Goal: Obtain resource: Download file/media

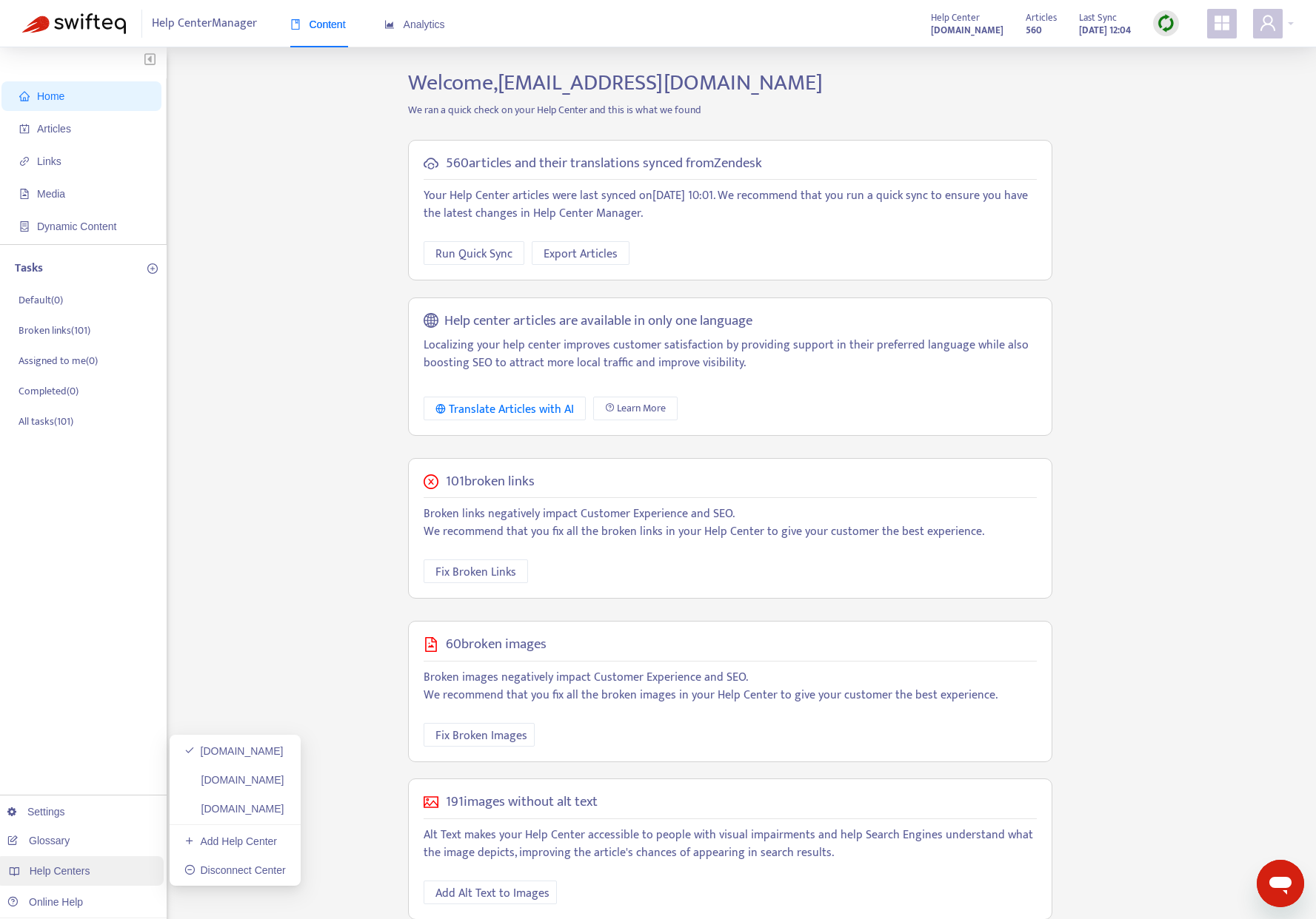
click at [80, 866] on span "Help Centers" at bounding box center [60, 871] width 61 height 12
click at [255, 776] on link "[DOMAIN_NAME]" at bounding box center [235, 780] width 100 height 12
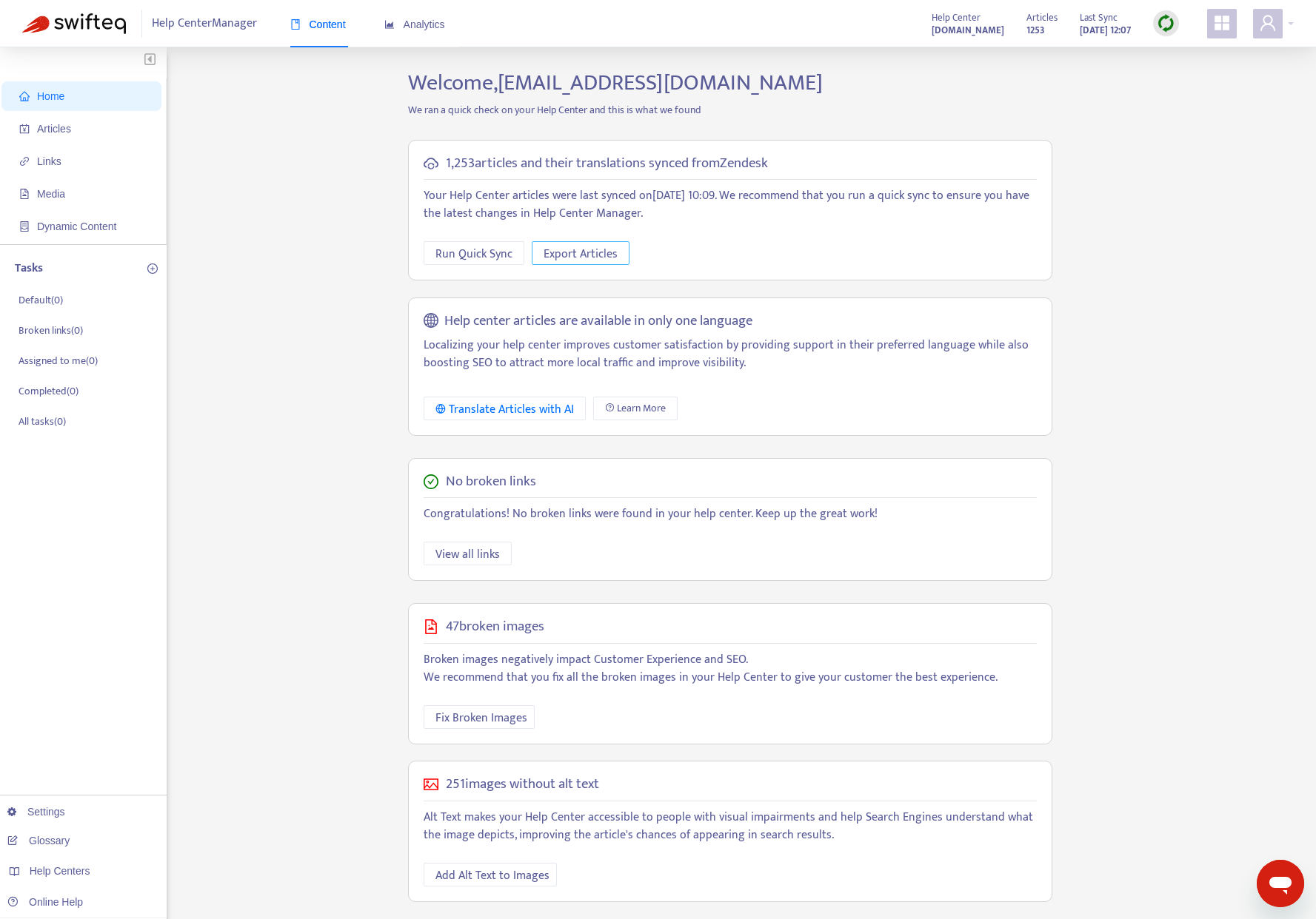
click at [573, 254] on span "Export Articles" at bounding box center [580, 254] width 75 height 19
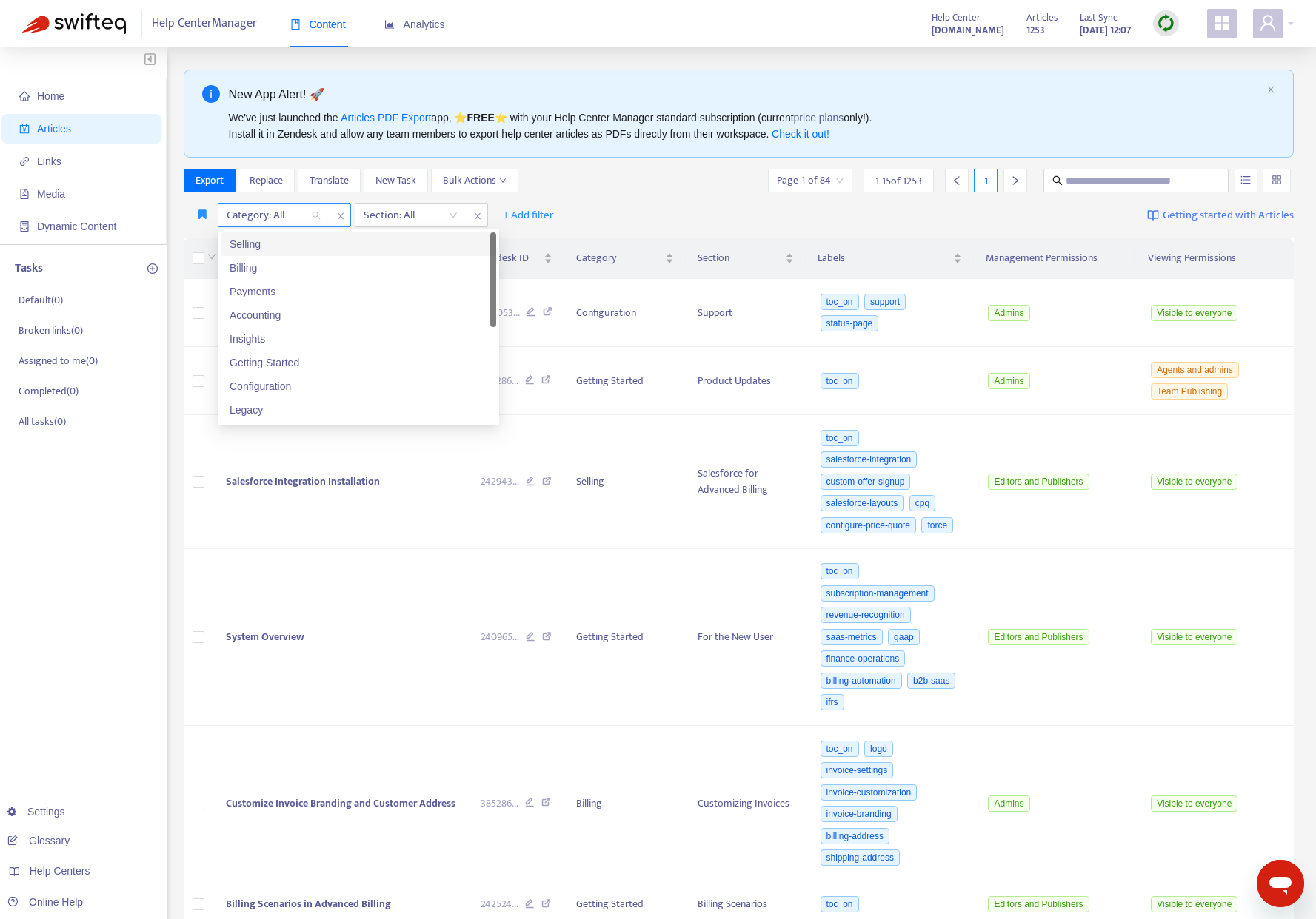
click at [318, 216] on div "Category: All" at bounding box center [273, 216] width 110 height 22
click at [301, 247] on div "Selling" at bounding box center [358, 244] width 257 height 16
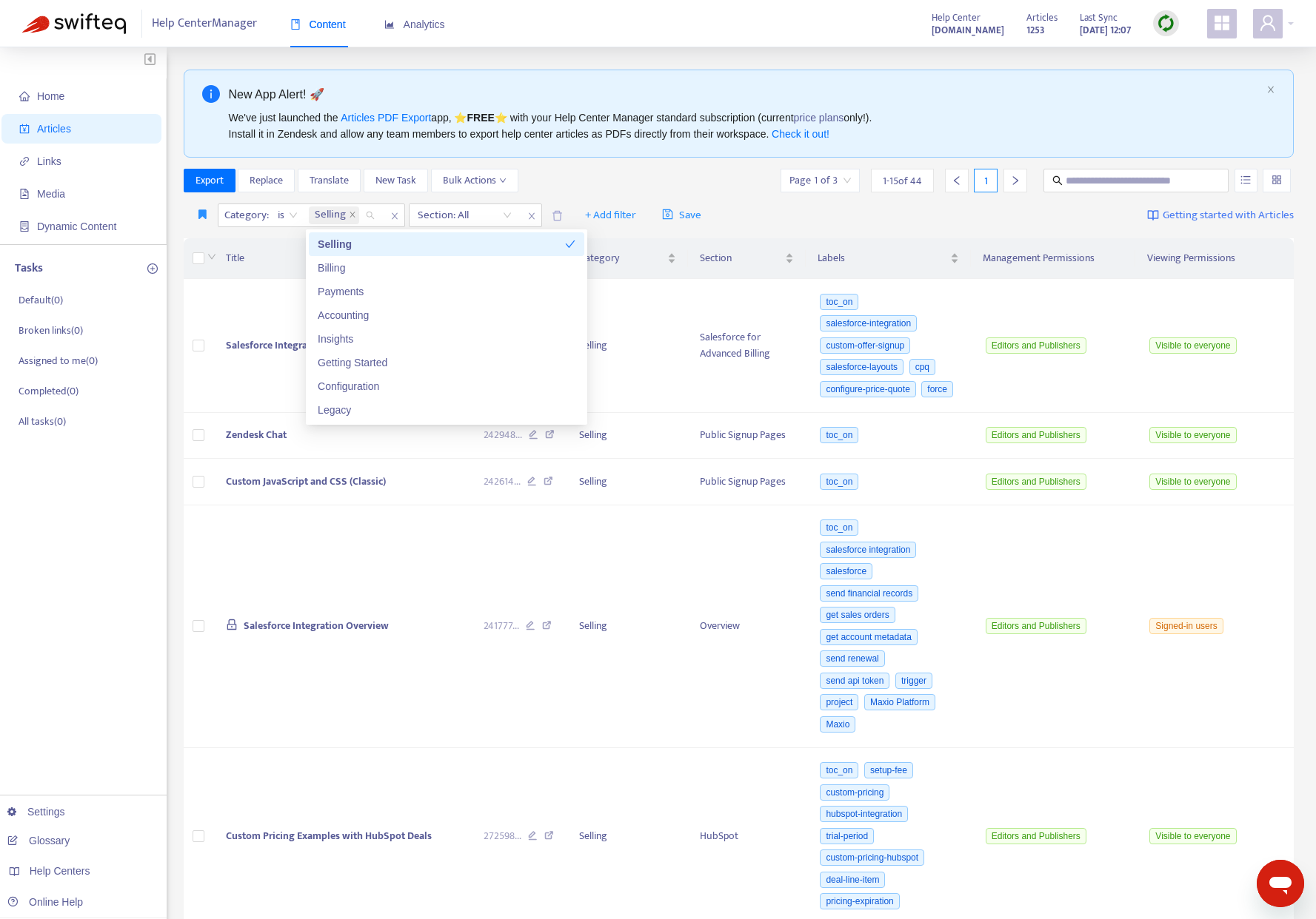
click at [624, 177] on div "Export Replace Translate New Task Bulk Actions Page 1 of 3 1 - 15 of 44 1" at bounding box center [740, 181] width 1111 height 24
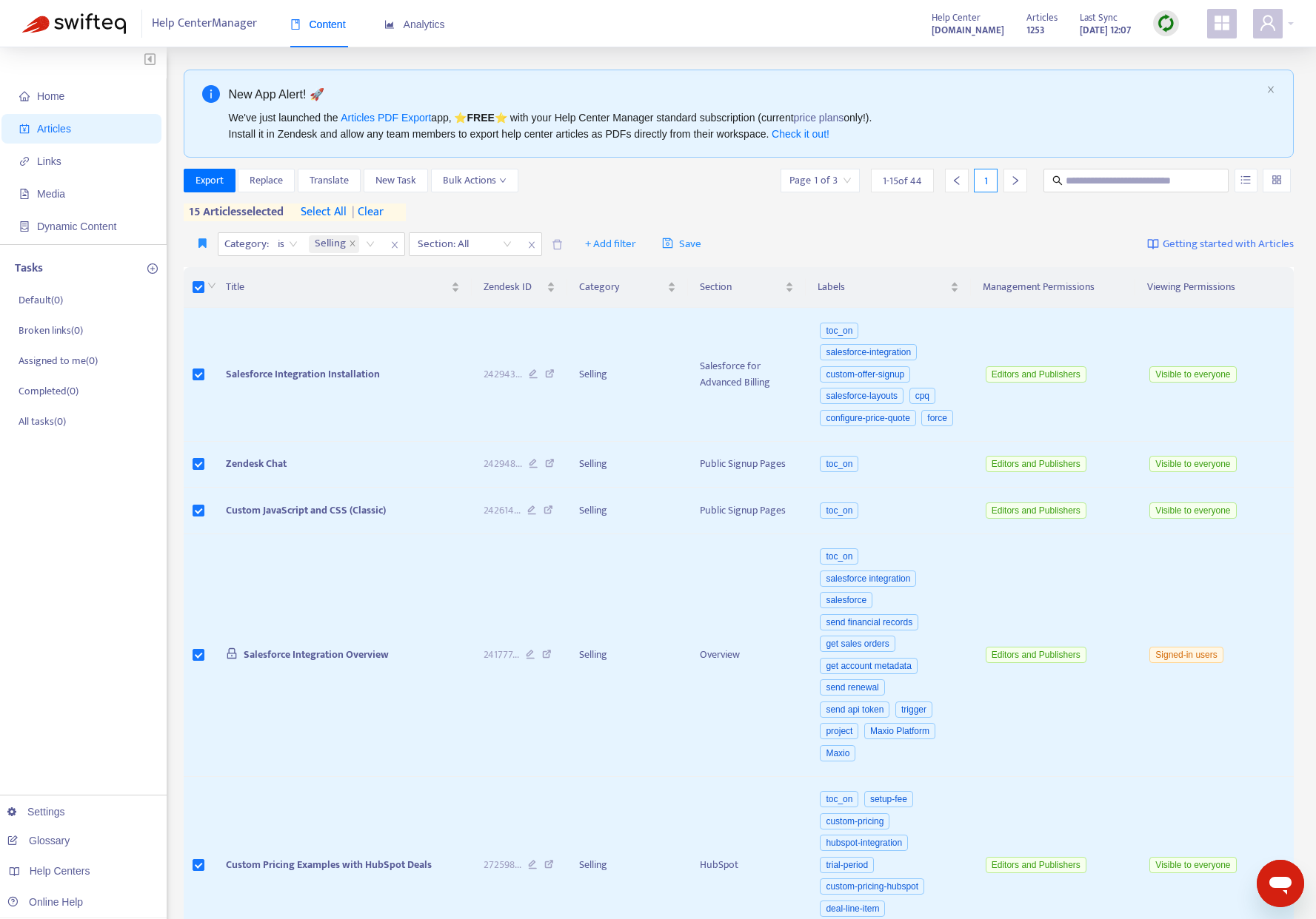
click at [638, 202] on div "Export Replace Translate New Task Bulk Actions Page 1 of 3 1 - 15 of 44 1 15 ar…" at bounding box center [740, 195] width 1111 height 53
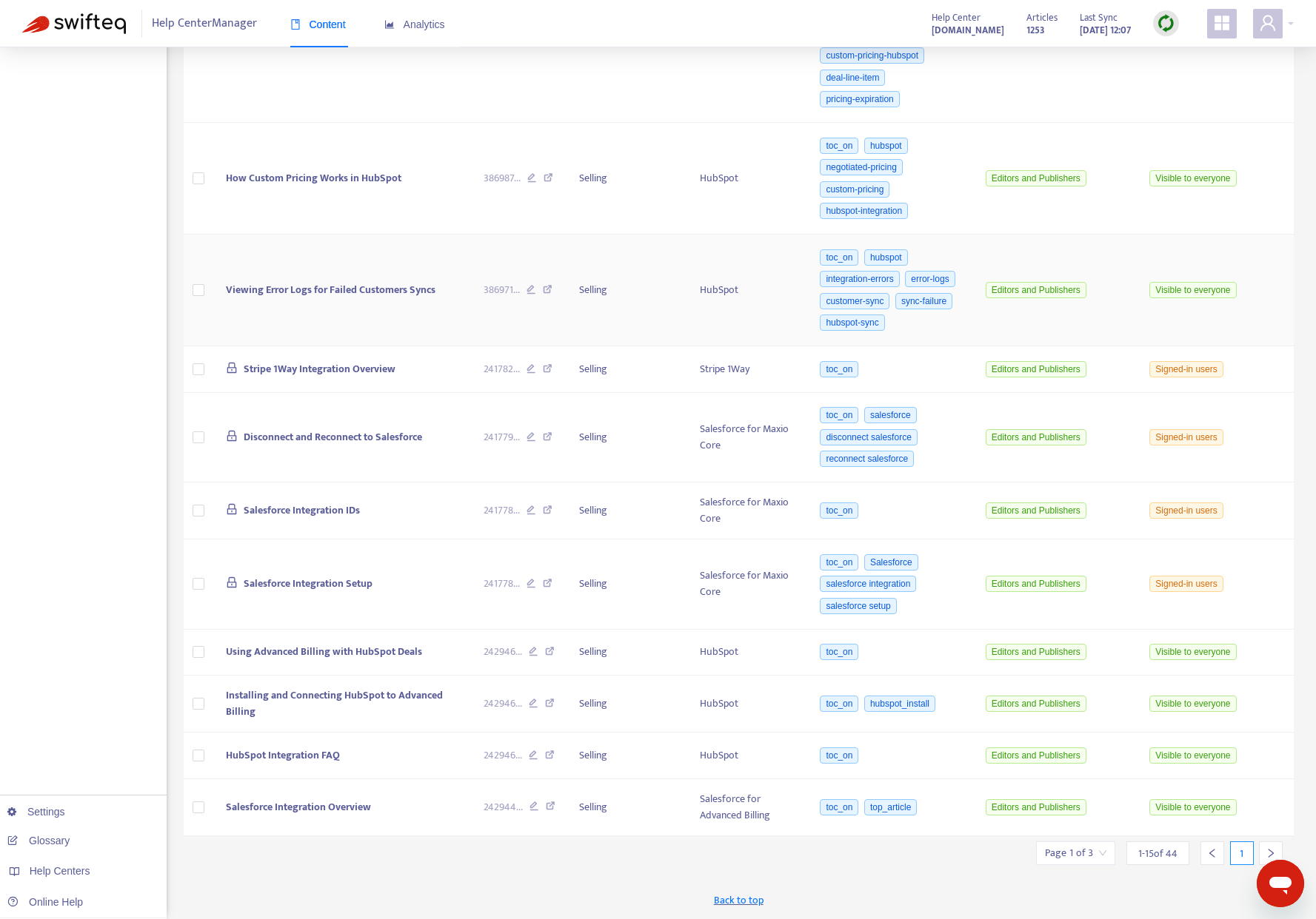
scroll to position [824, 0]
click at [1103, 855] on input "search" at bounding box center [1075, 853] width 62 height 22
click at [1083, 824] on span "15" at bounding box center [1041, 835] width 93 height 22
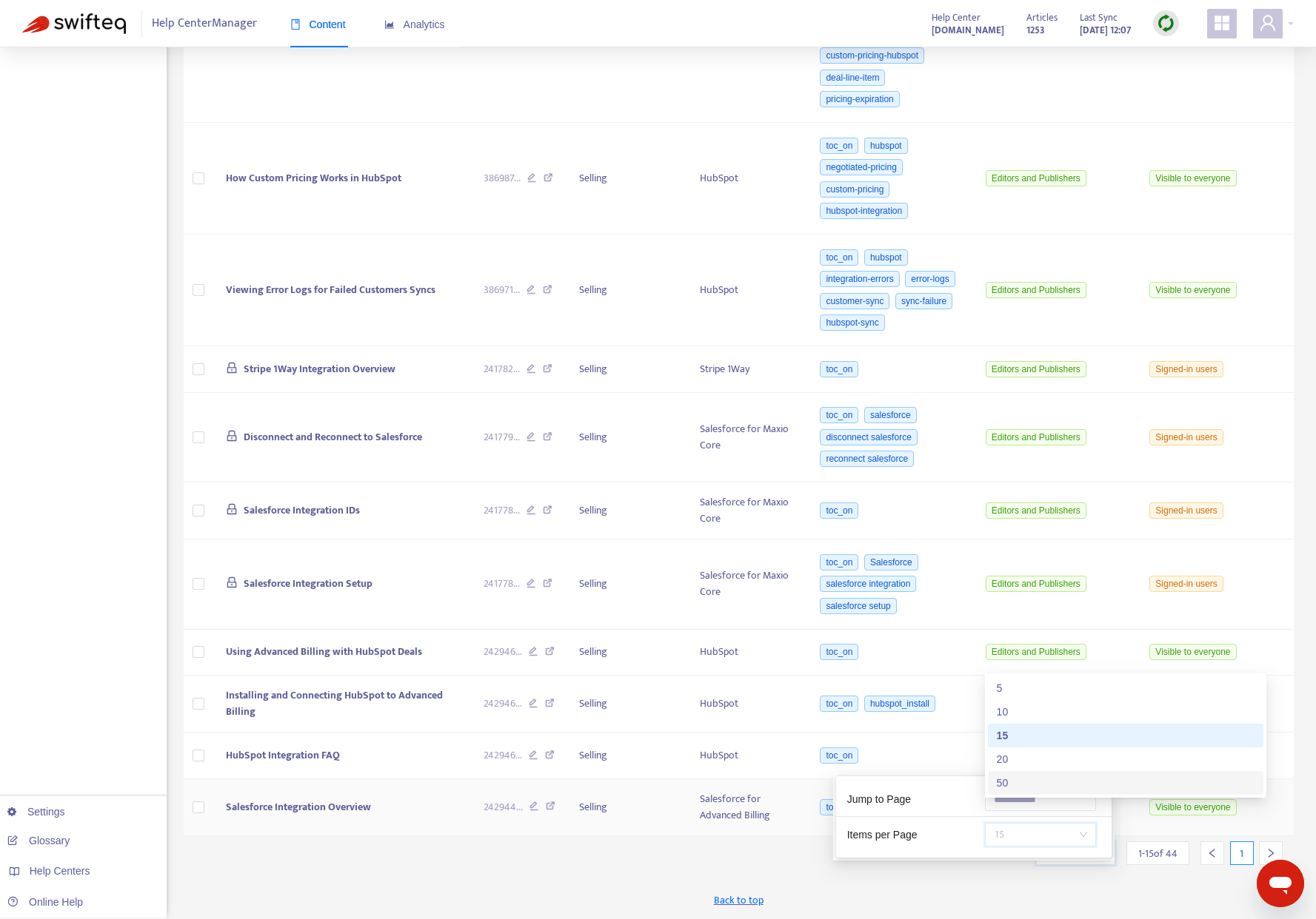
click at [1070, 786] on div "50" at bounding box center [1125, 783] width 257 height 16
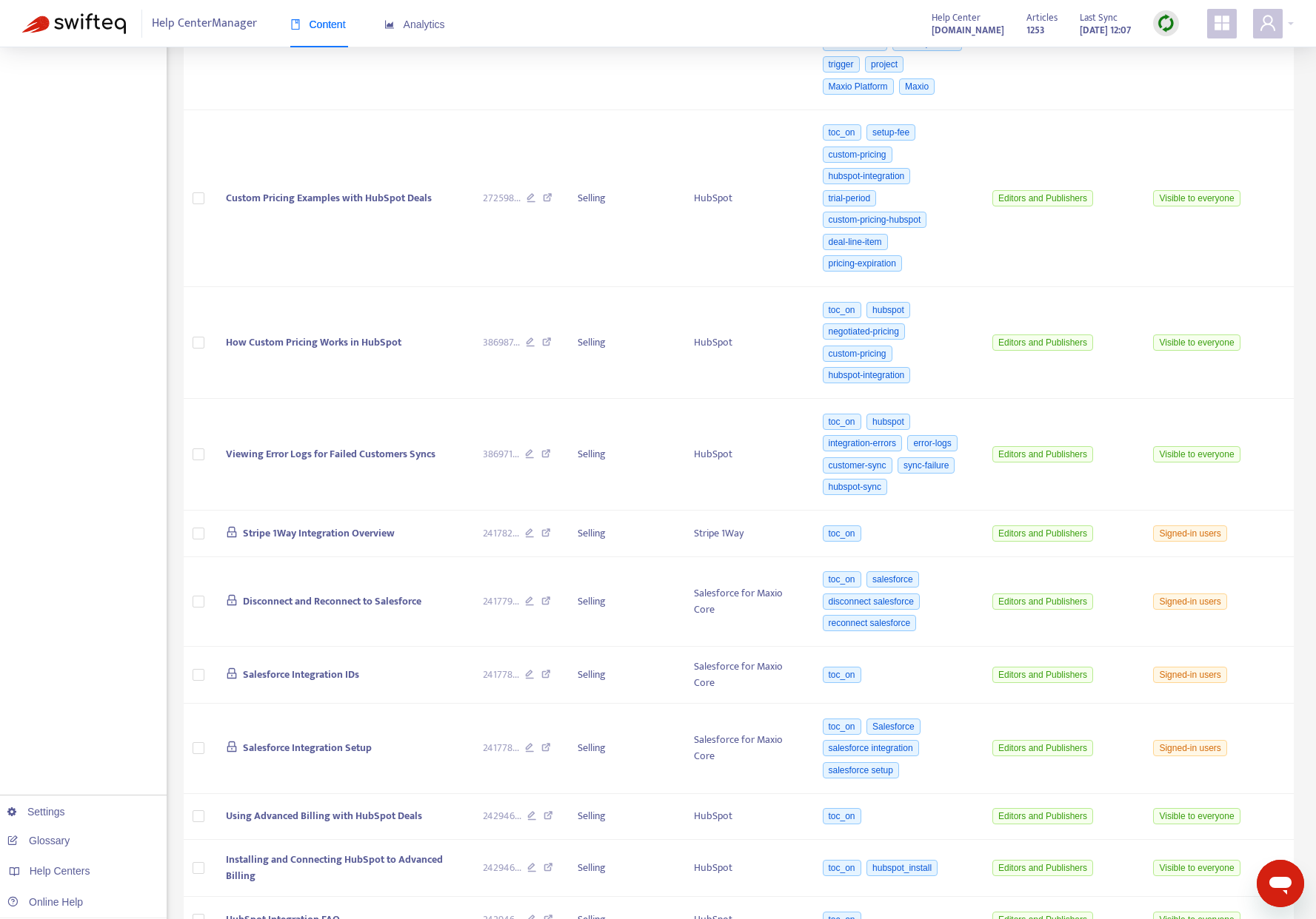
scroll to position [0, 0]
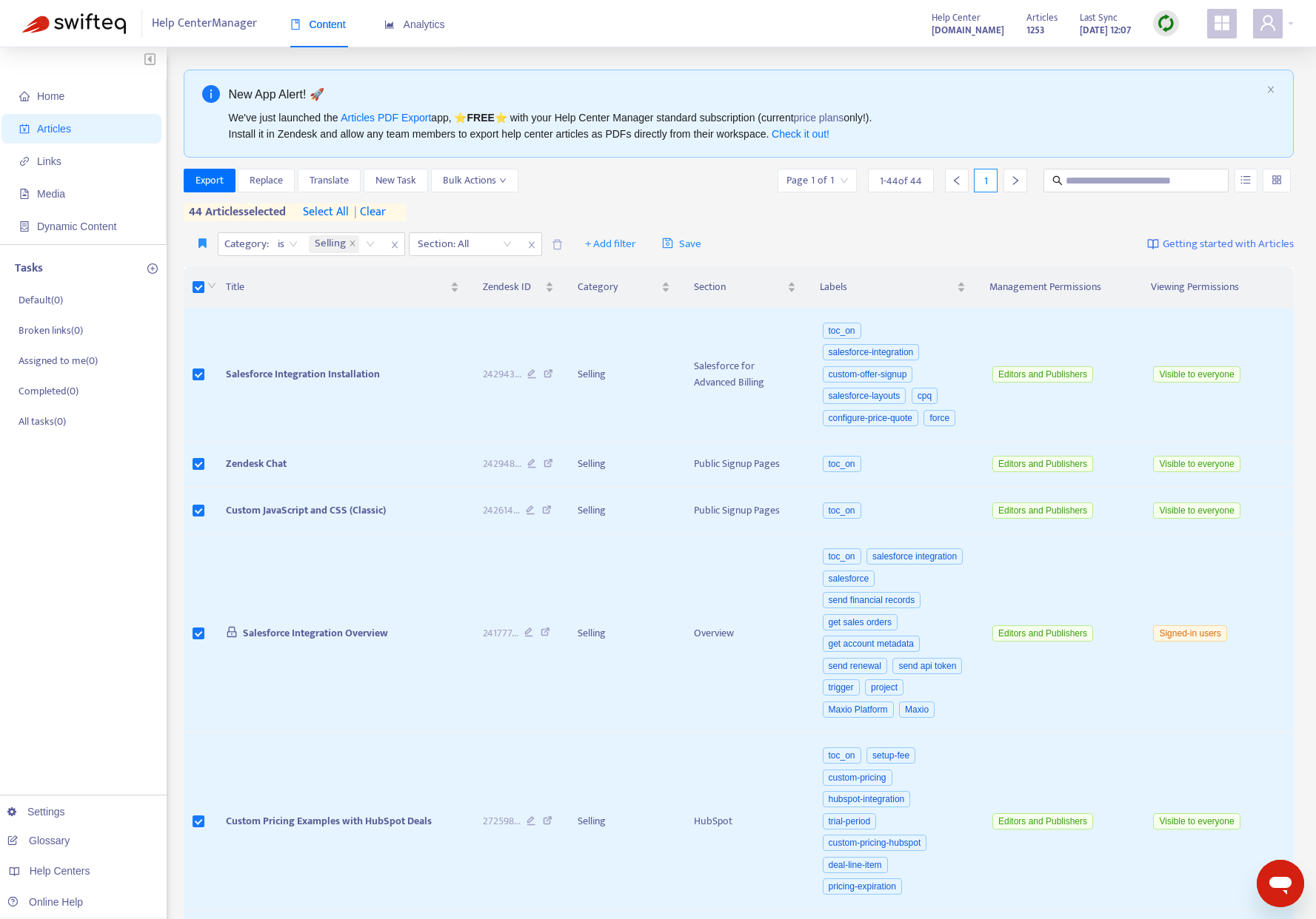
click at [327, 211] on span "select all" at bounding box center [326, 213] width 46 height 18
click at [213, 182] on span "Export" at bounding box center [210, 181] width 28 height 16
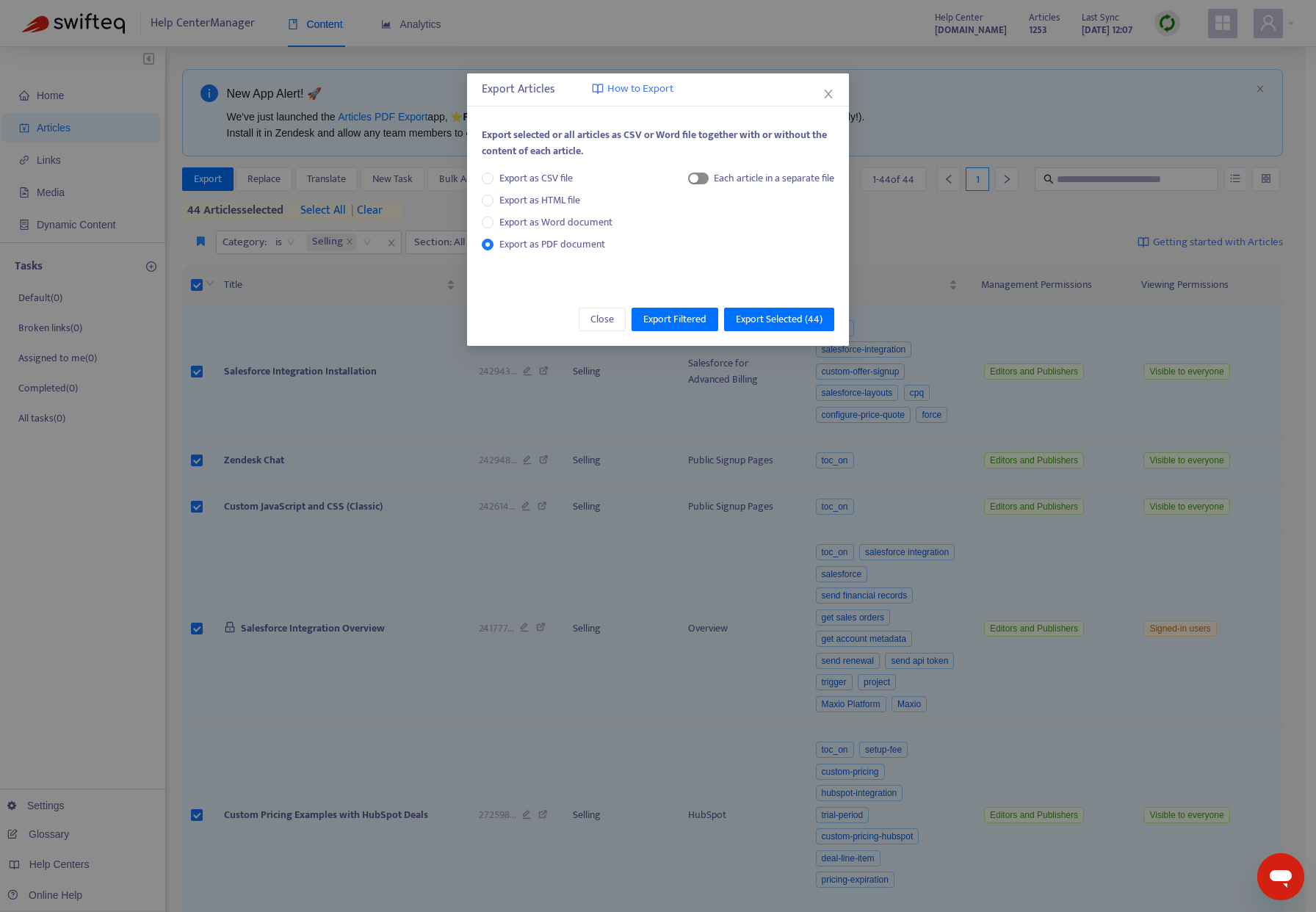
click at [708, 177] on div "Each article in a separate file" at bounding box center [761, 181] width 147 height 22
click at [705, 177] on span "button" at bounding box center [698, 178] width 21 height 12
click at [770, 318] on span "Export Selected ( 44 )" at bounding box center [780, 319] width 87 height 16
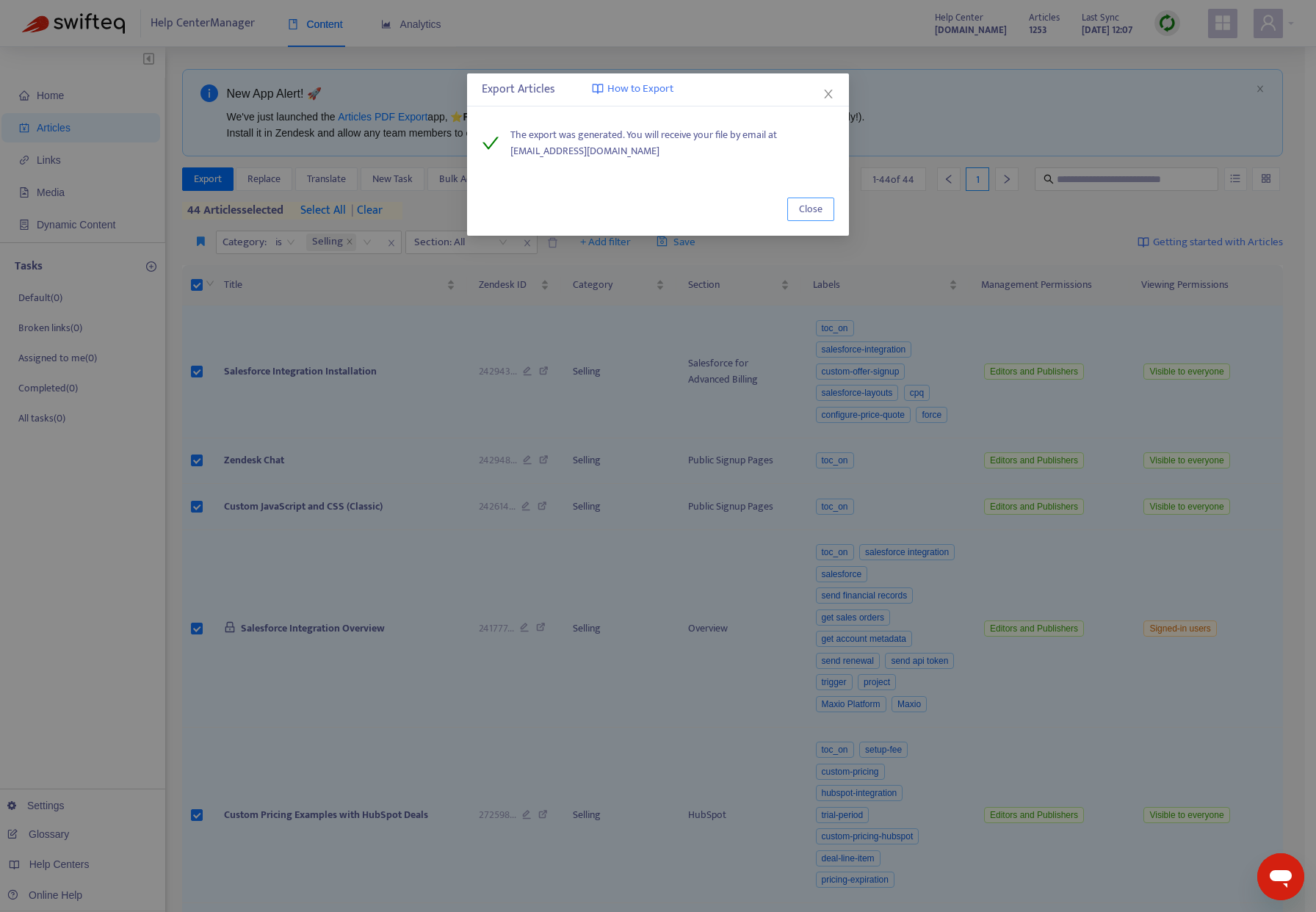
click at [811, 209] on span "Close" at bounding box center [811, 209] width 24 height 16
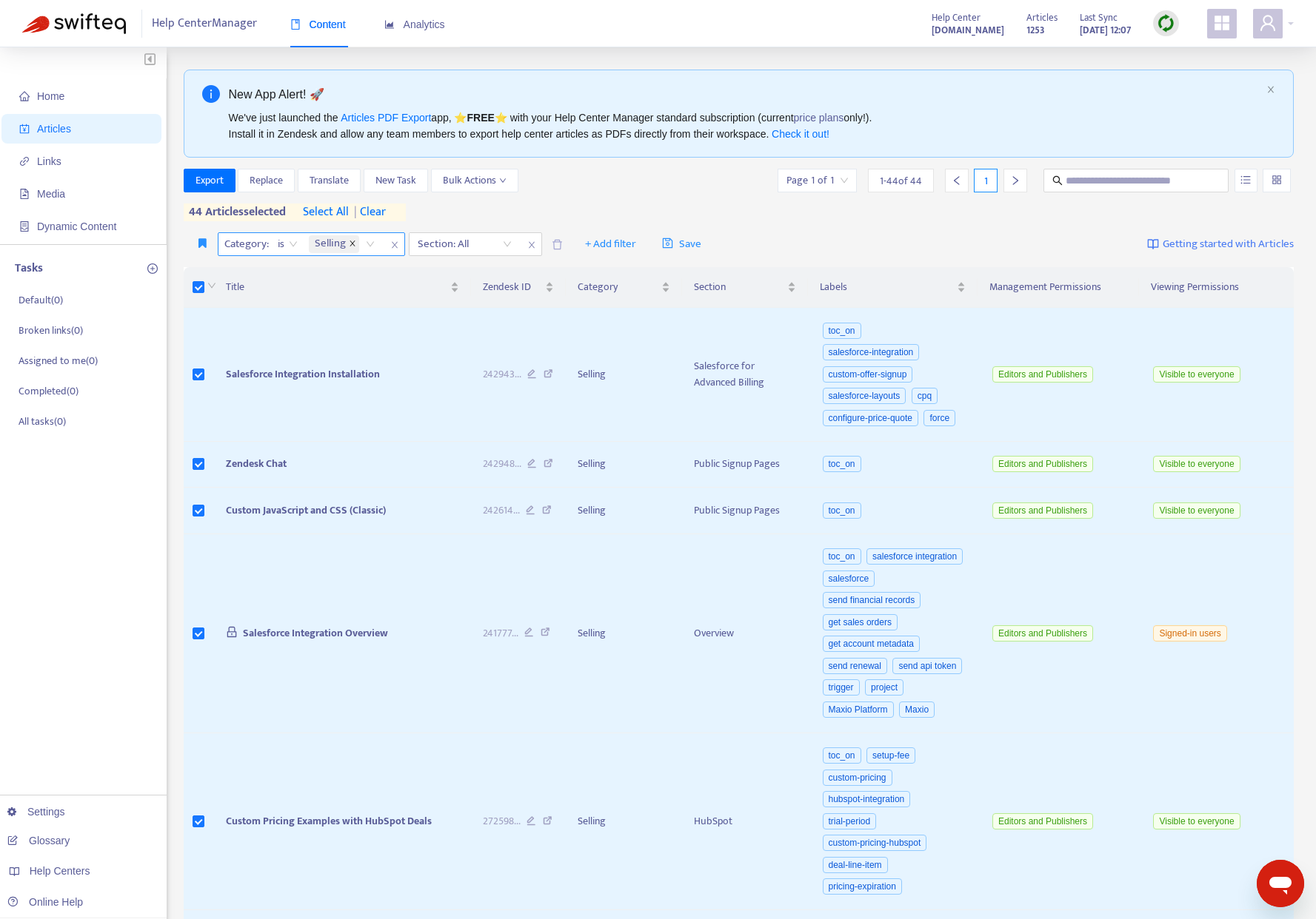
click at [351, 242] on icon "close" at bounding box center [352, 242] width 7 height 7
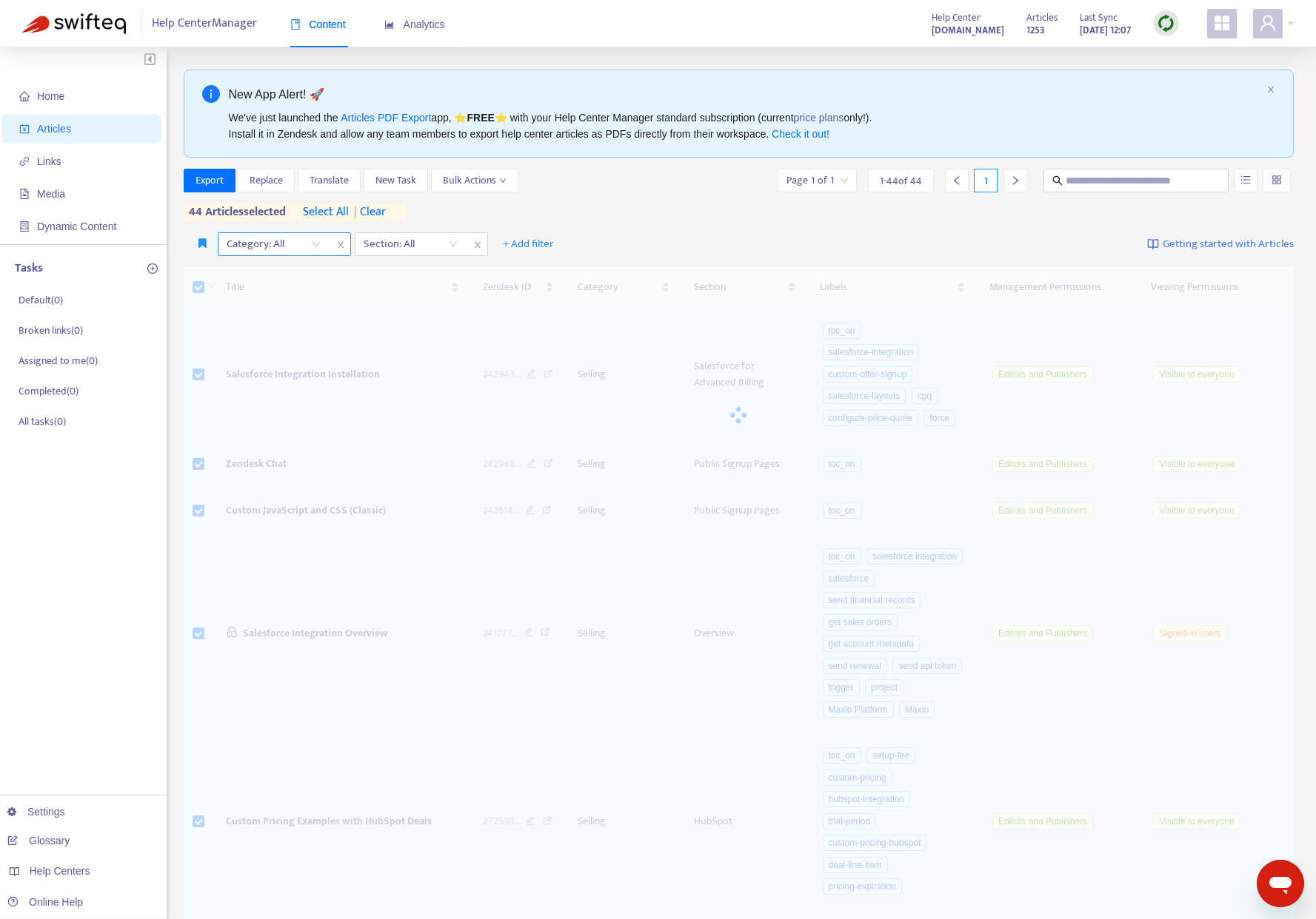
click at [319, 246] on div "Category: All" at bounding box center [273, 244] width 110 height 22
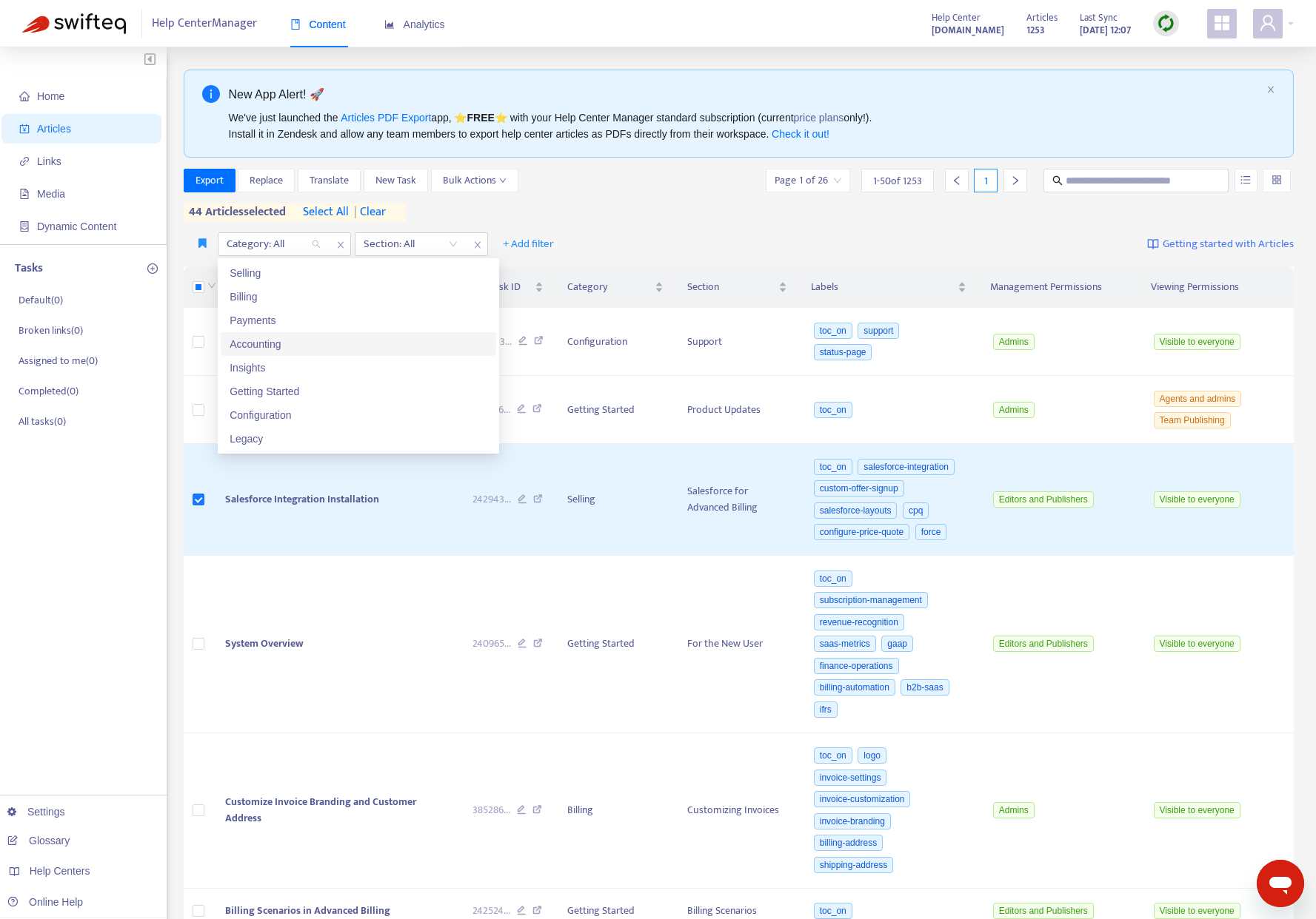
click at [283, 341] on div "Accounting" at bounding box center [358, 344] width 257 height 16
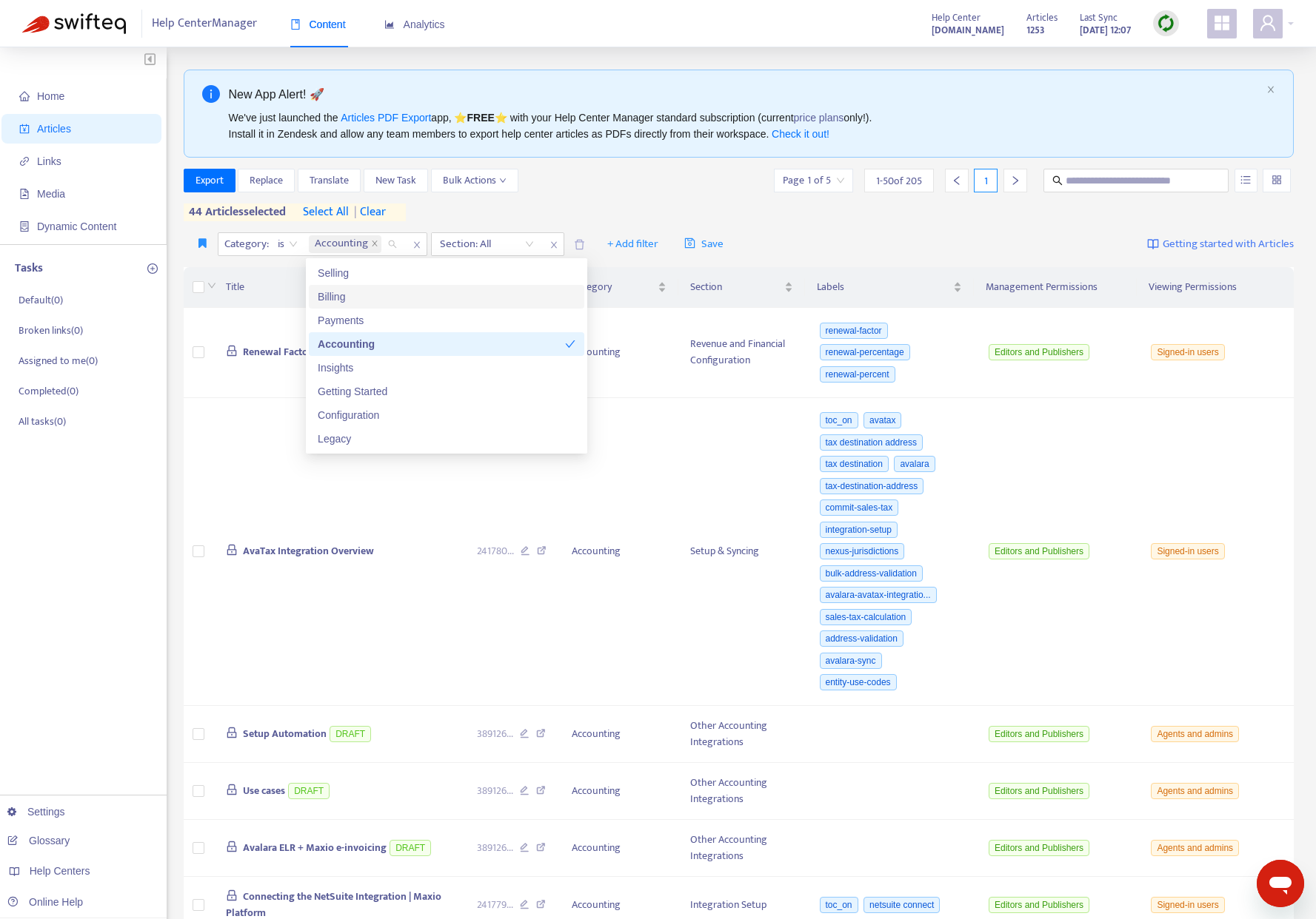
click at [332, 213] on span "select all" at bounding box center [326, 213] width 46 height 18
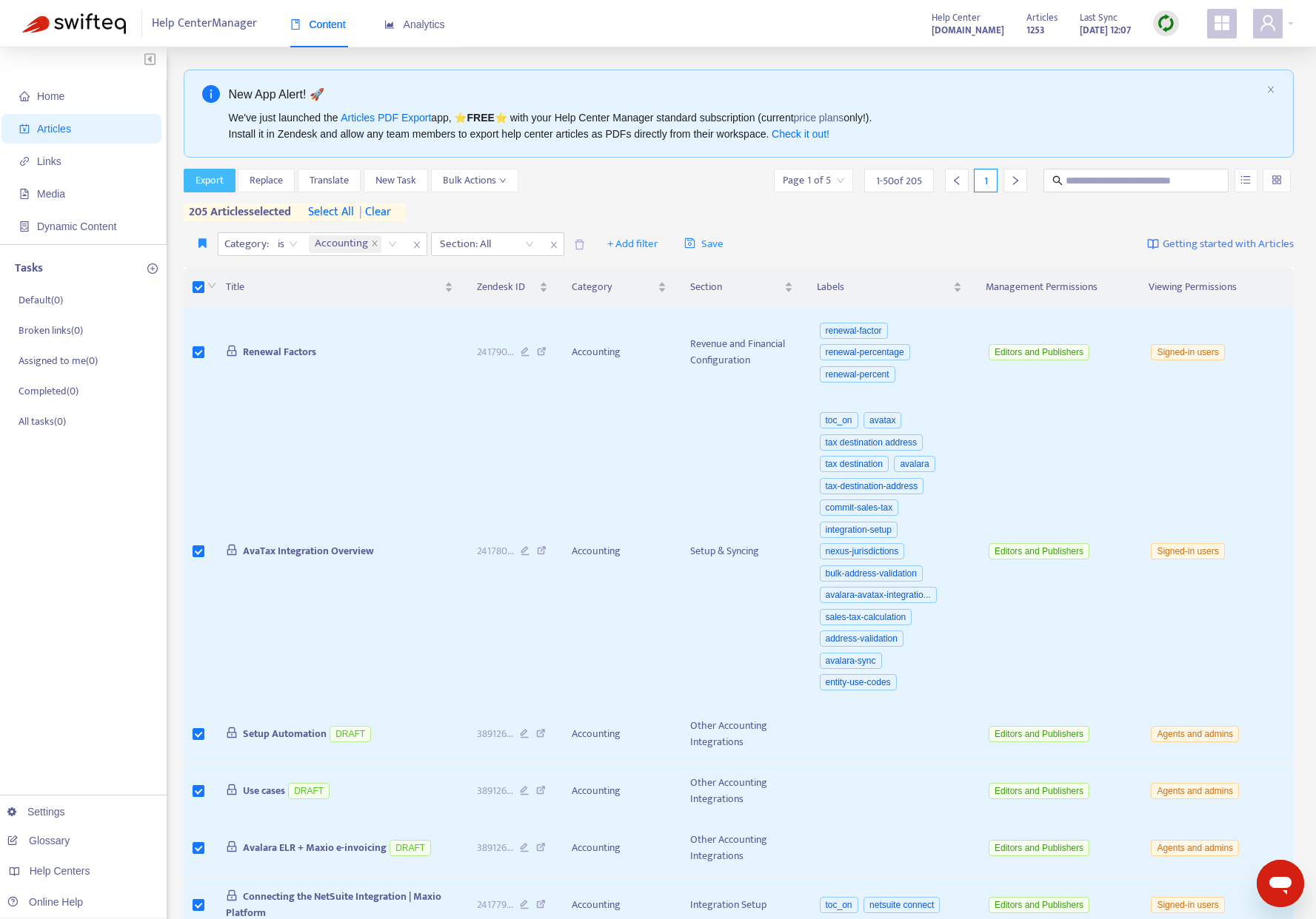
click at [211, 178] on span "Export" at bounding box center [210, 181] width 28 height 16
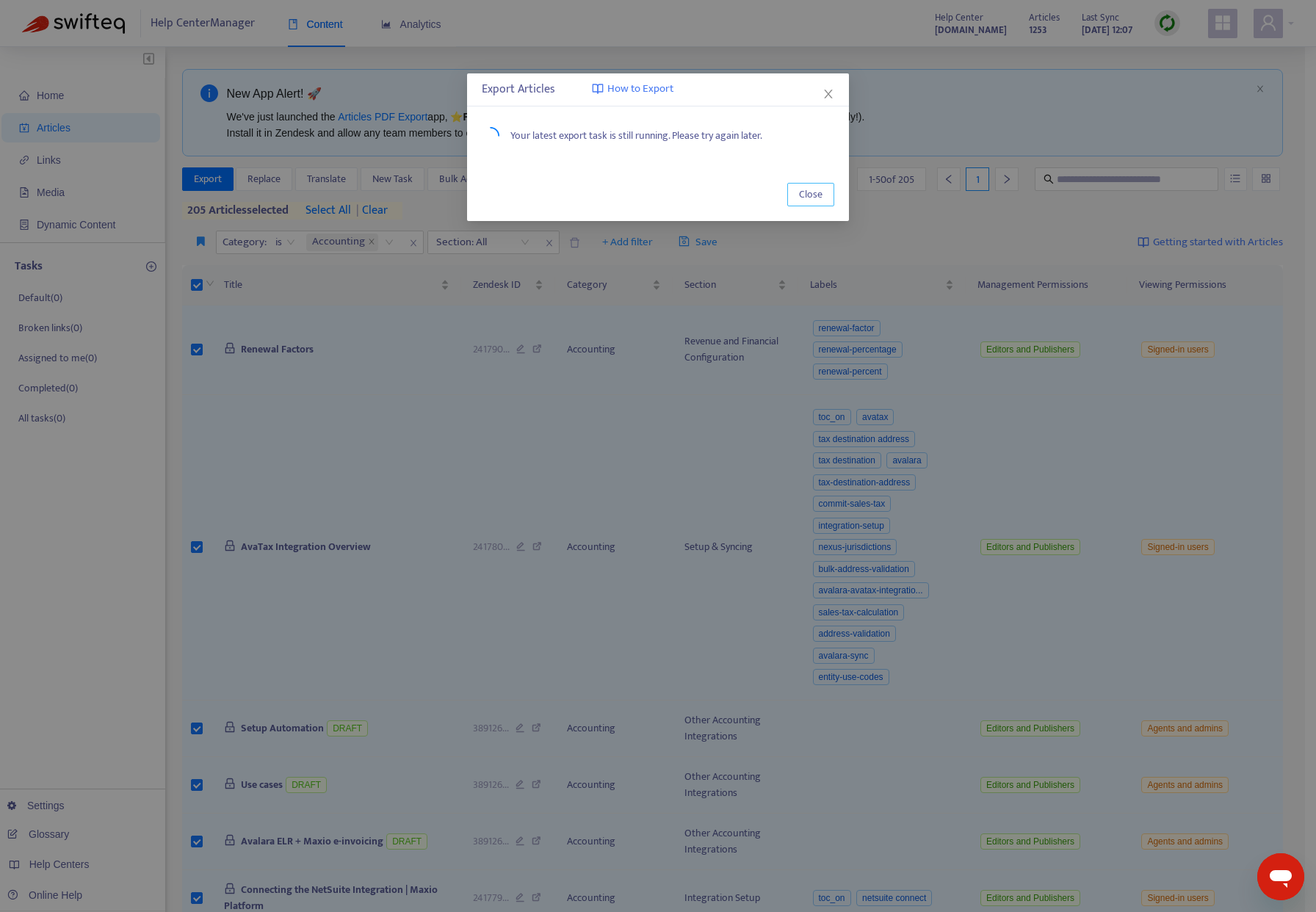
click at [811, 194] on span "Close" at bounding box center [811, 194] width 24 height 16
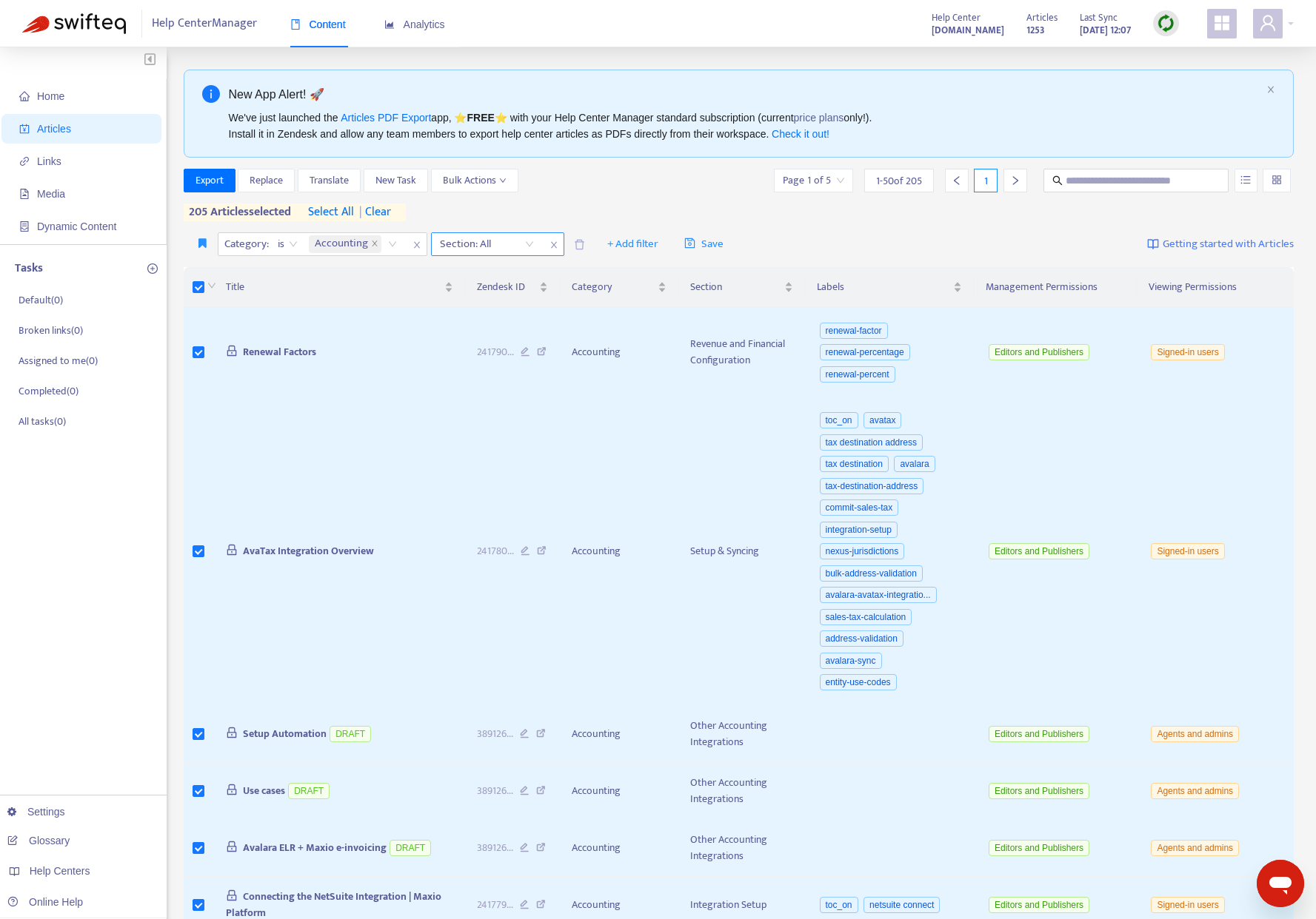
click at [376, 245] on icon "close" at bounding box center [374, 242] width 7 height 7
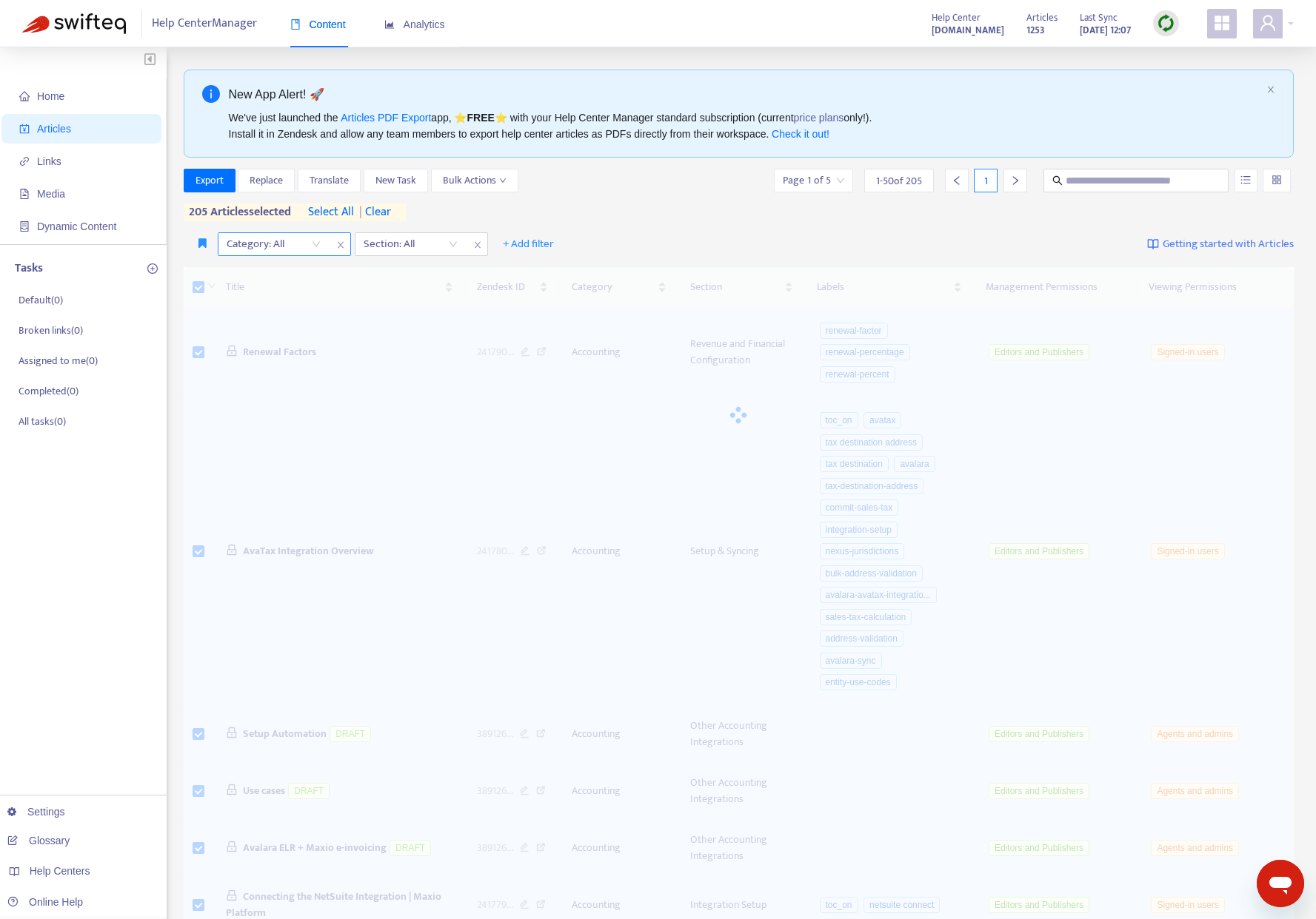
click at [325, 242] on div "Category: All" at bounding box center [273, 244] width 110 height 22
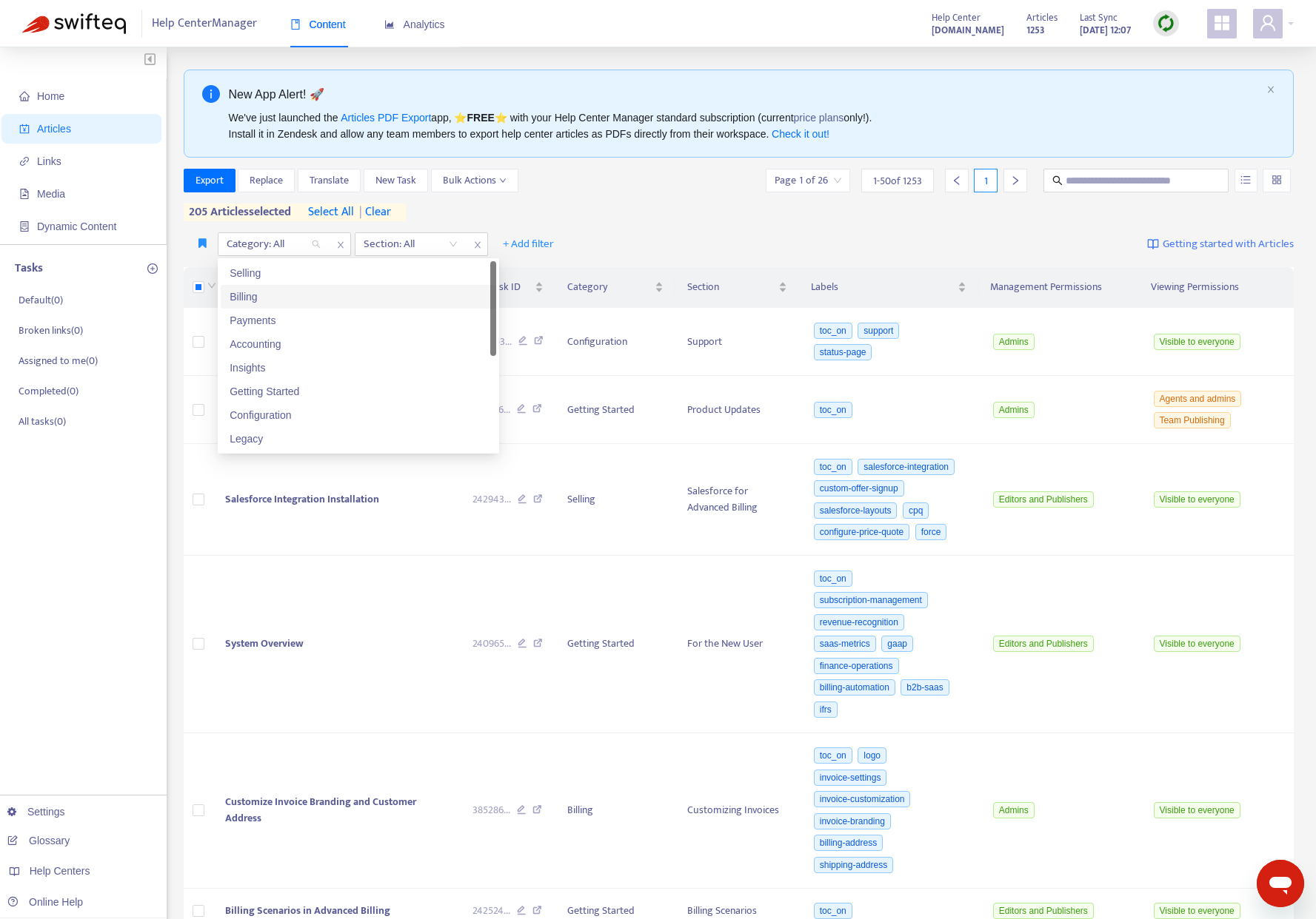
drag, startPoint x: 318, startPoint y: 298, endPoint x: 332, endPoint y: 293, distance: 14.9
click at [318, 298] on div "Billing" at bounding box center [358, 297] width 257 height 16
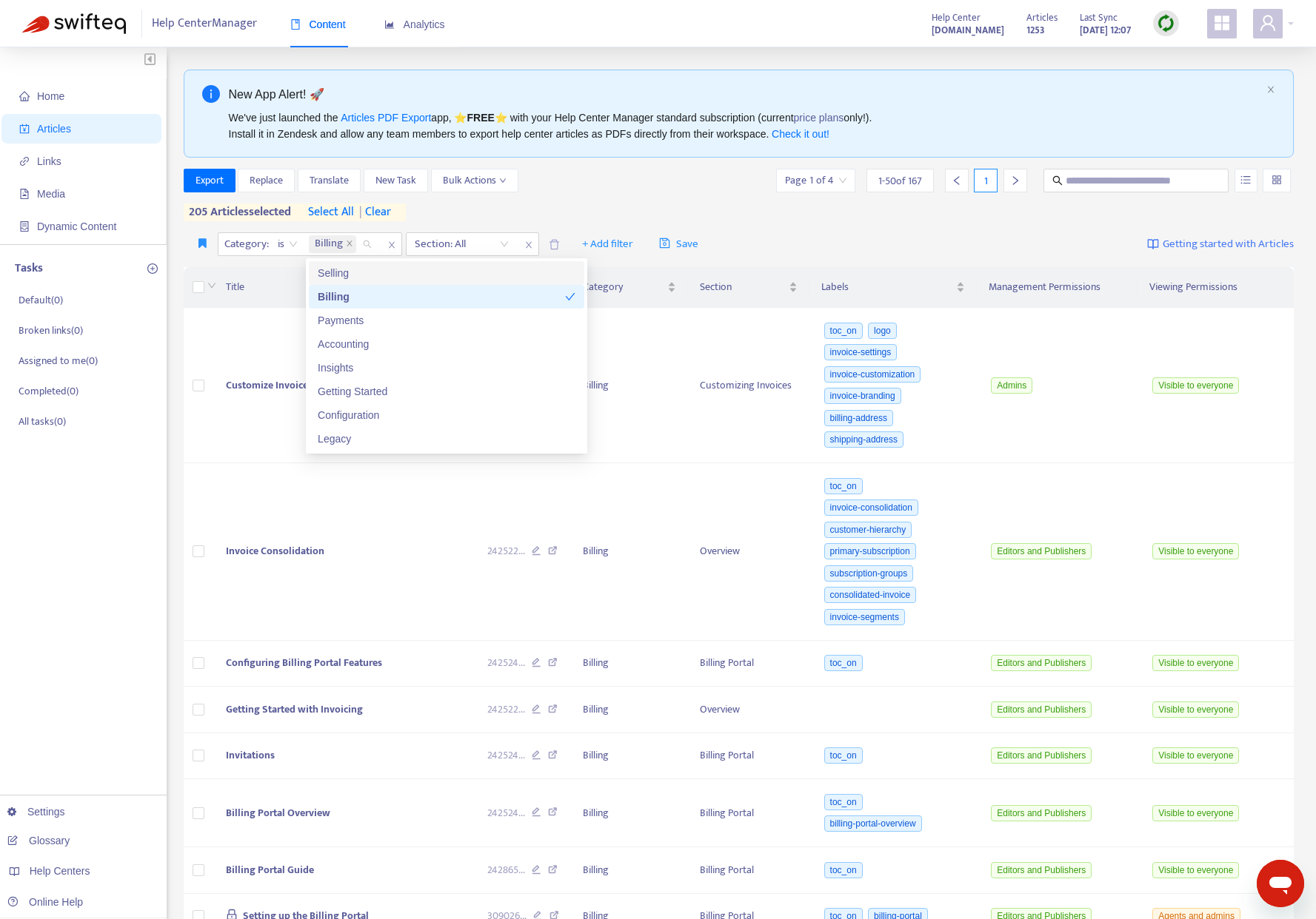
click at [333, 217] on span "select all" at bounding box center [331, 213] width 46 height 18
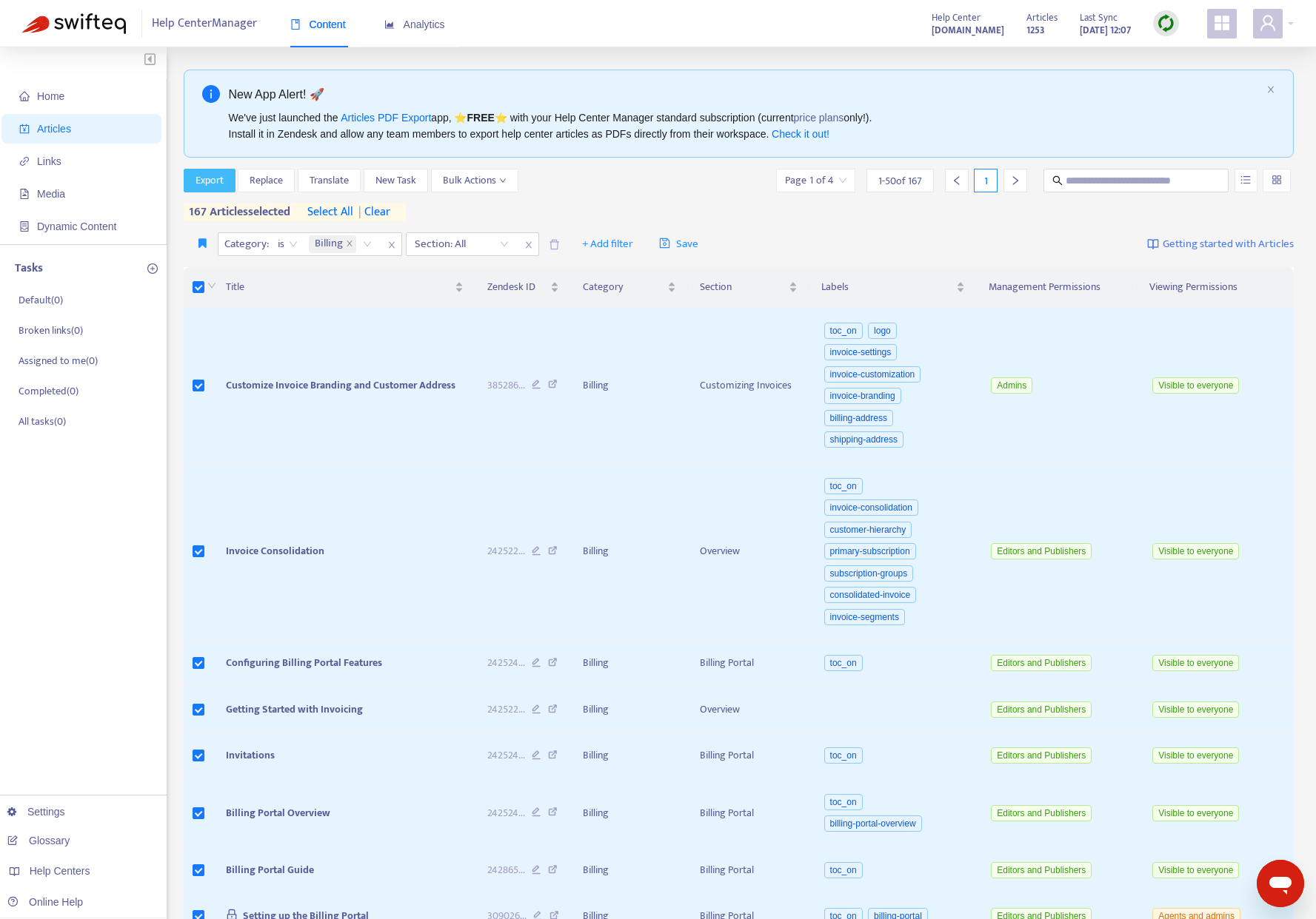
drag, startPoint x: 208, startPoint y: 179, endPoint x: 205, endPoint y: 196, distance: 17.3
click at [203, 194] on div "Export Replace Translate New Task Bulk Actions Page 1 of 4 1 - 50 of 167 1 167 …" at bounding box center [740, 195] width 1111 height 53
click at [349, 243] on icon "close" at bounding box center [349, 243] width 5 height 5
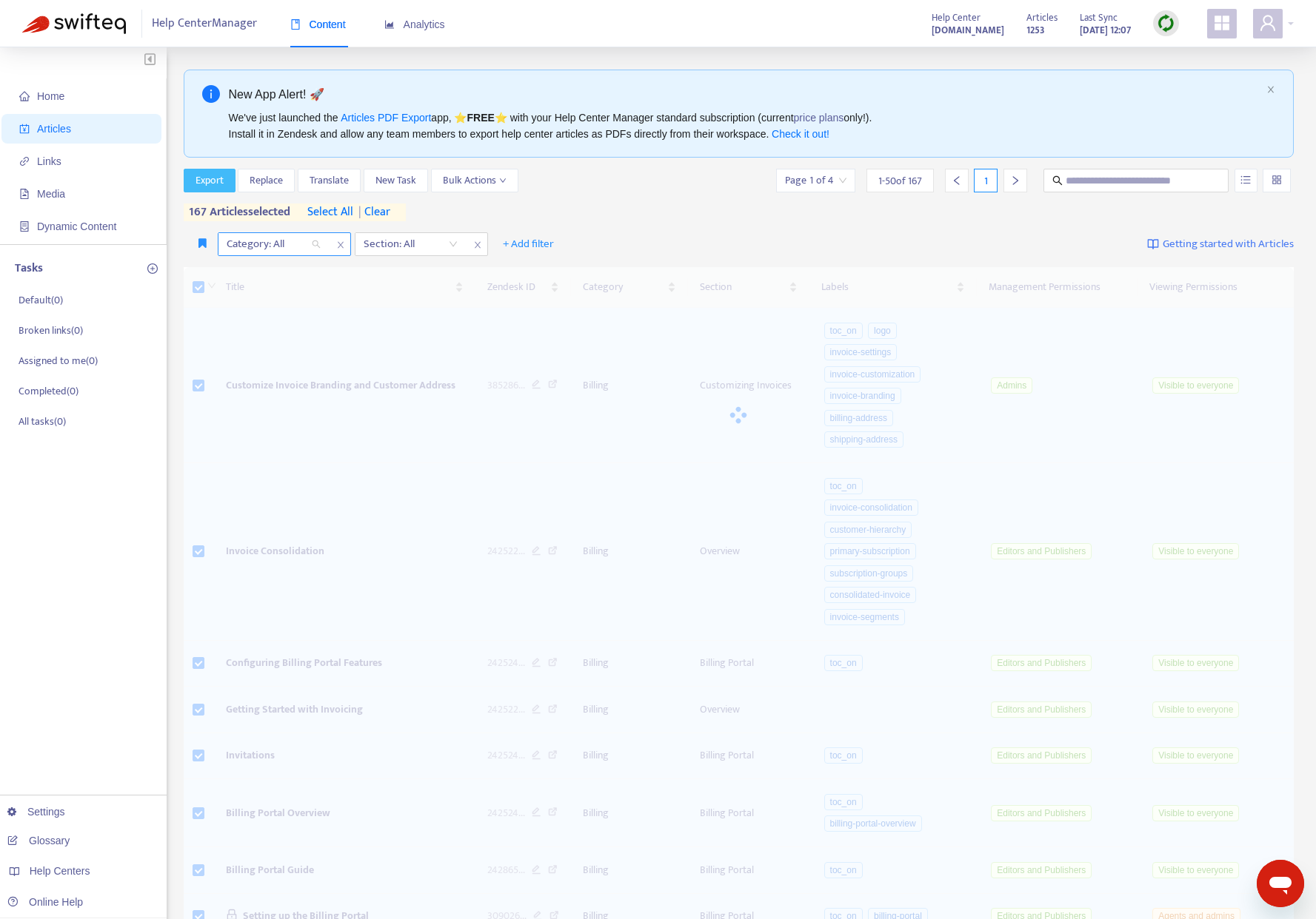
click at [318, 245] on div "Category: All" at bounding box center [273, 244] width 110 height 22
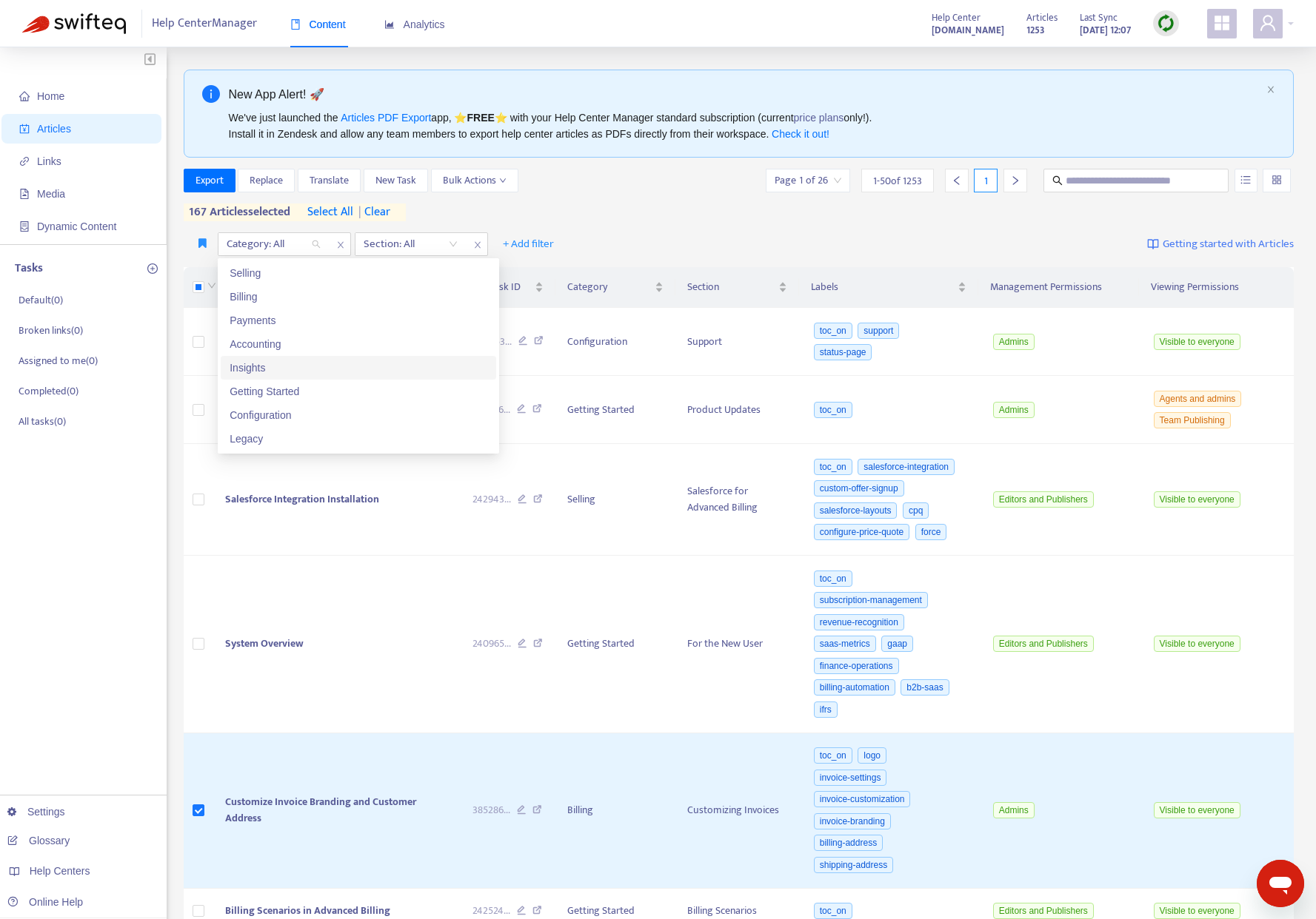
click at [310, 374] on div "Insights" at bounding box center [358, 368] width 257 height 16
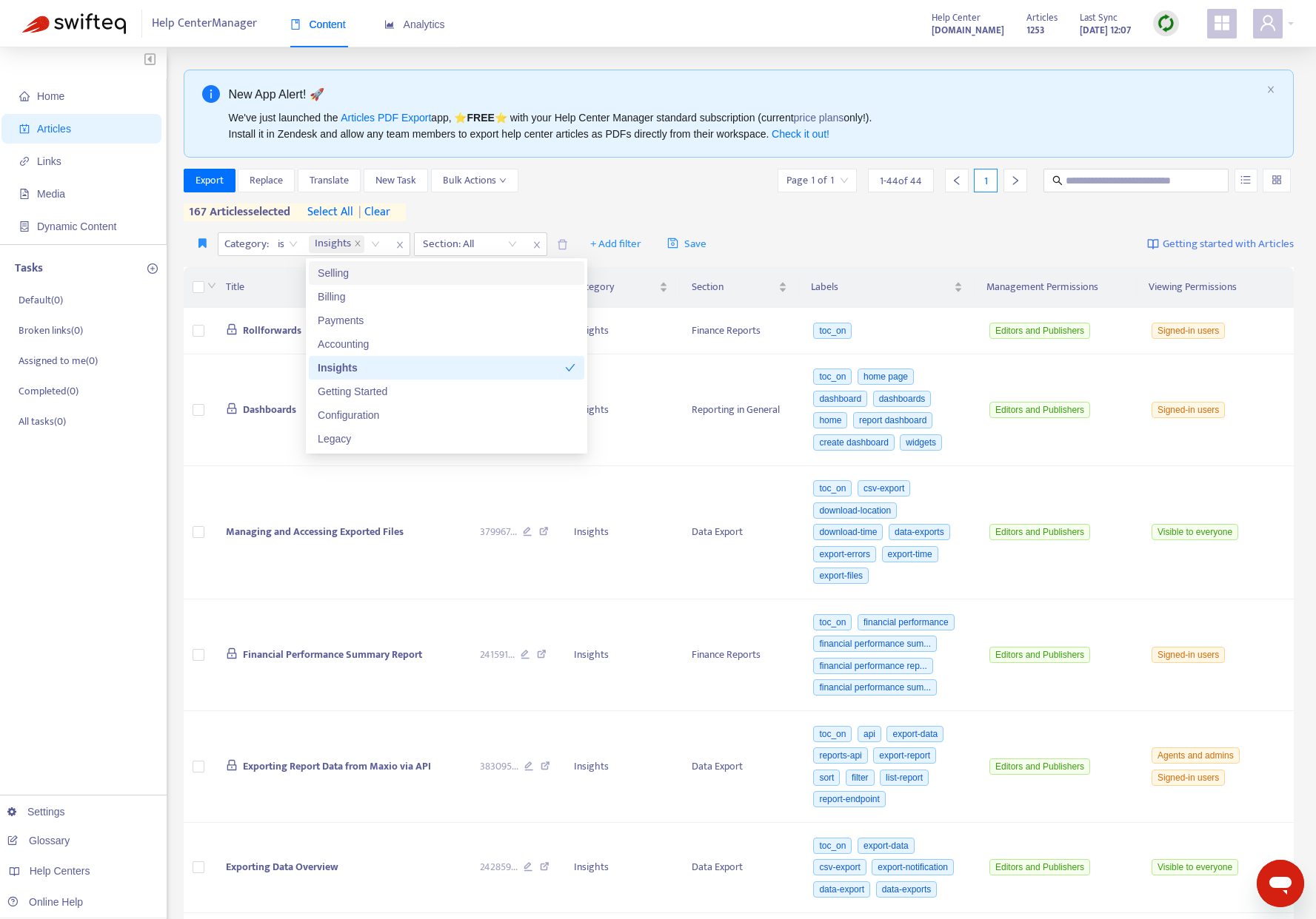
click at [588, 188] on div "Export Replace Translate New Task Bulk Actions Page 1 of 1 1 - 44 of 44 1" at bounding box center [740, 181] width 1111 height 24
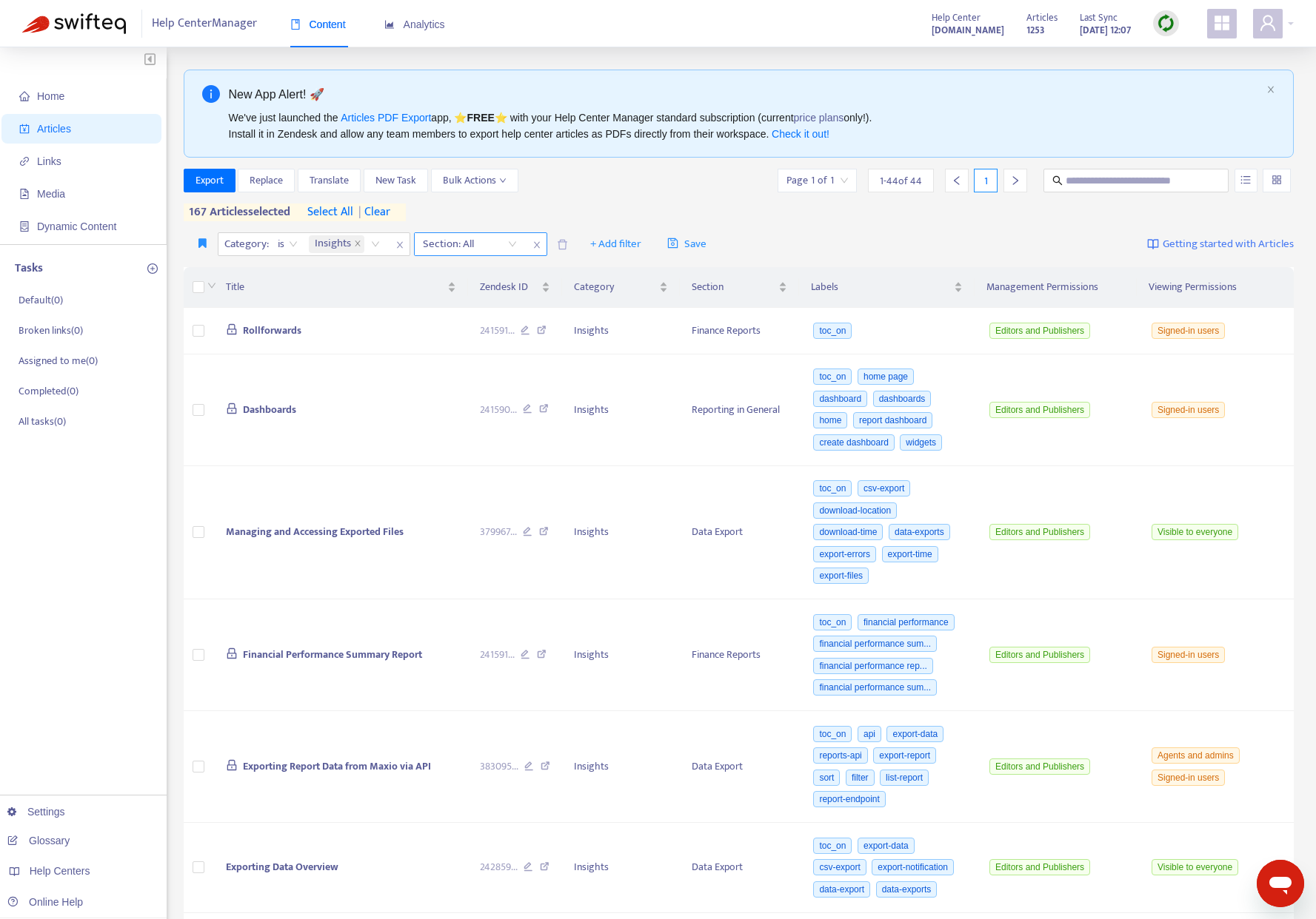
click at [357, 242] on icon "close" at bounding box center [357, 242] width 7 height 7
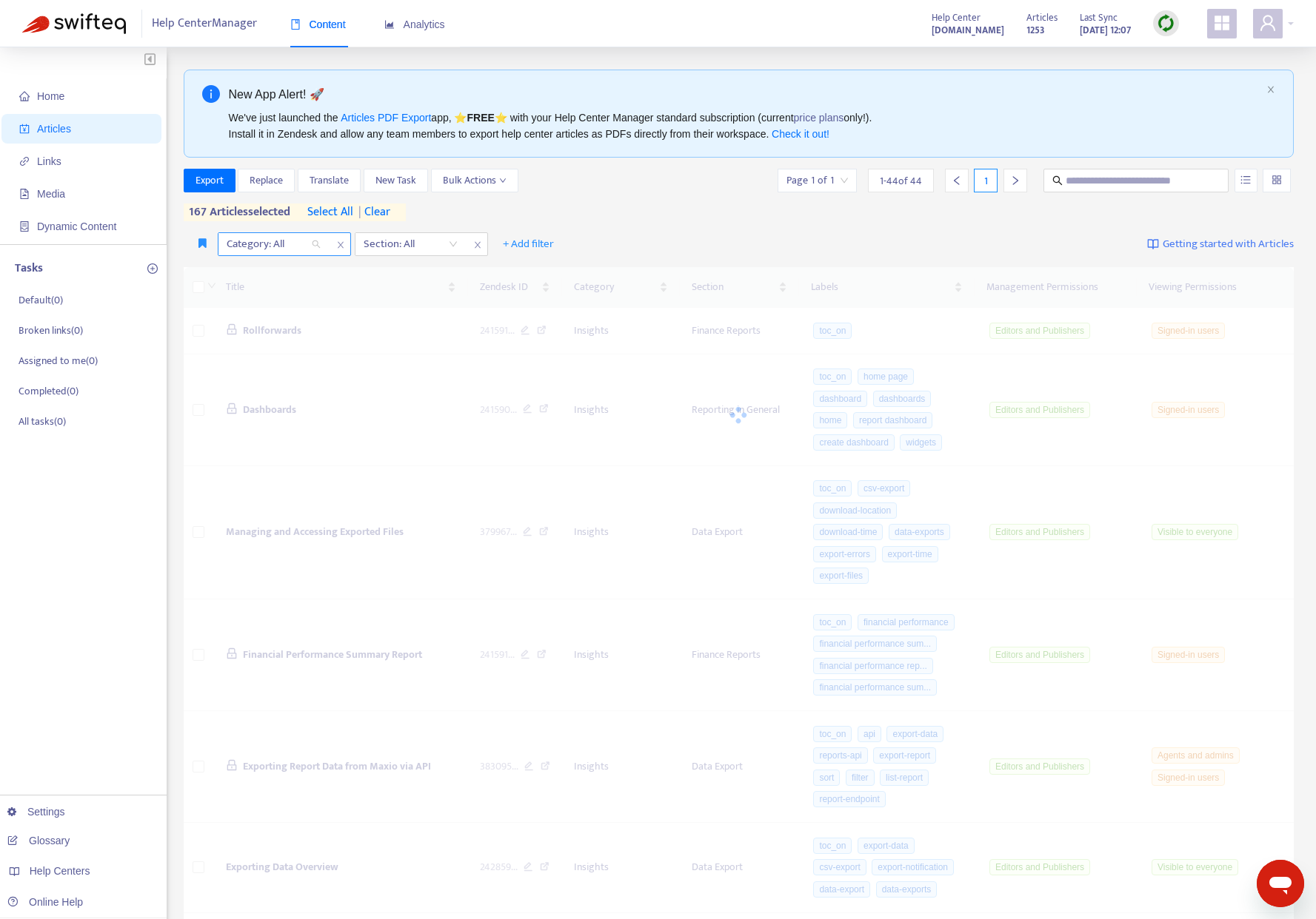
click at [315, 243] on div "Category: All" at bounding box center [273, 244] width 110 height 22
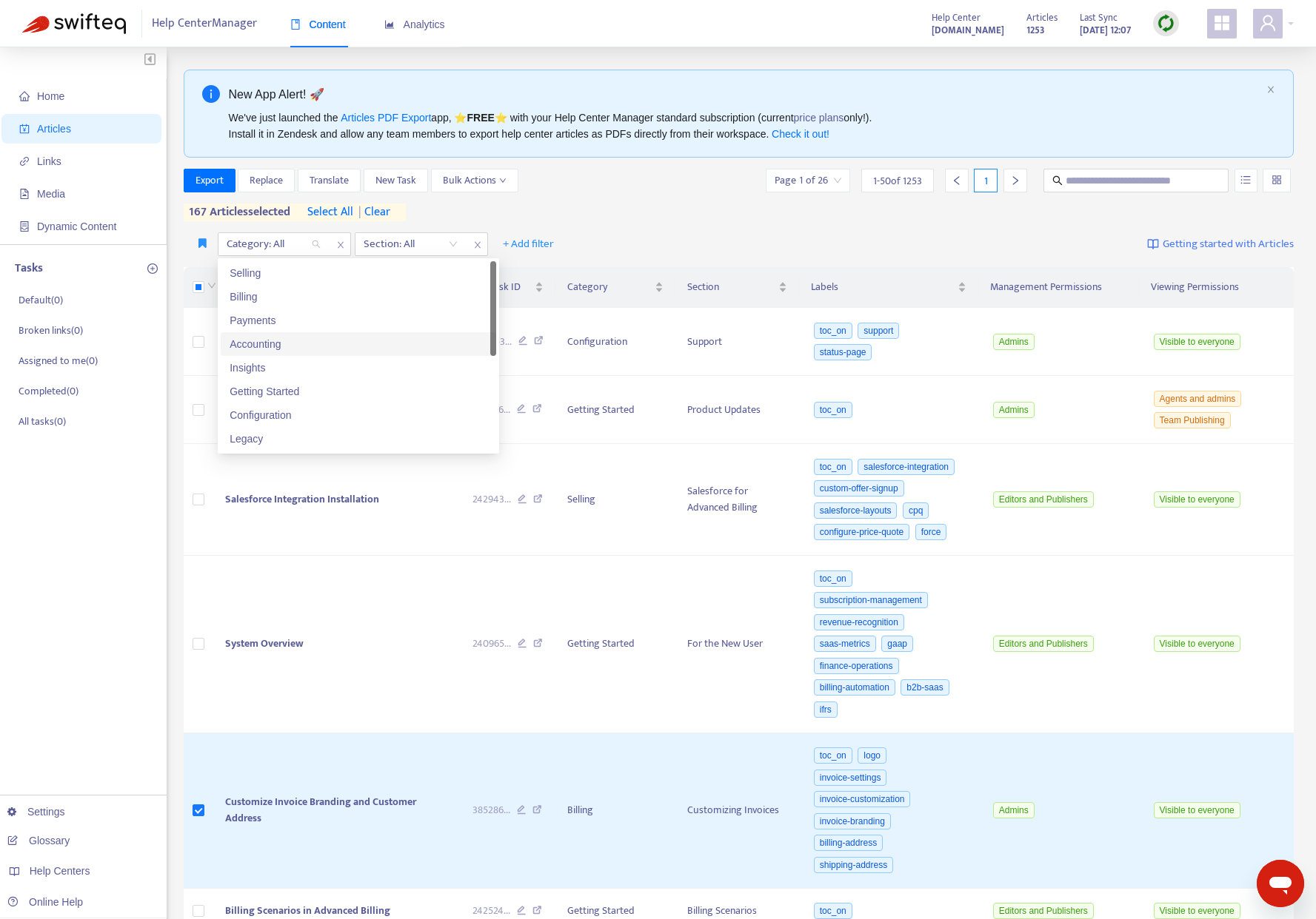
drag, startPoint x: 294, startPoint y: 344, endPoint x: 472, endPoint y: 268, distance: 193.5
click at [294, 344] on div "Accounting" at bounding box center [358, 344] width 257 height 16
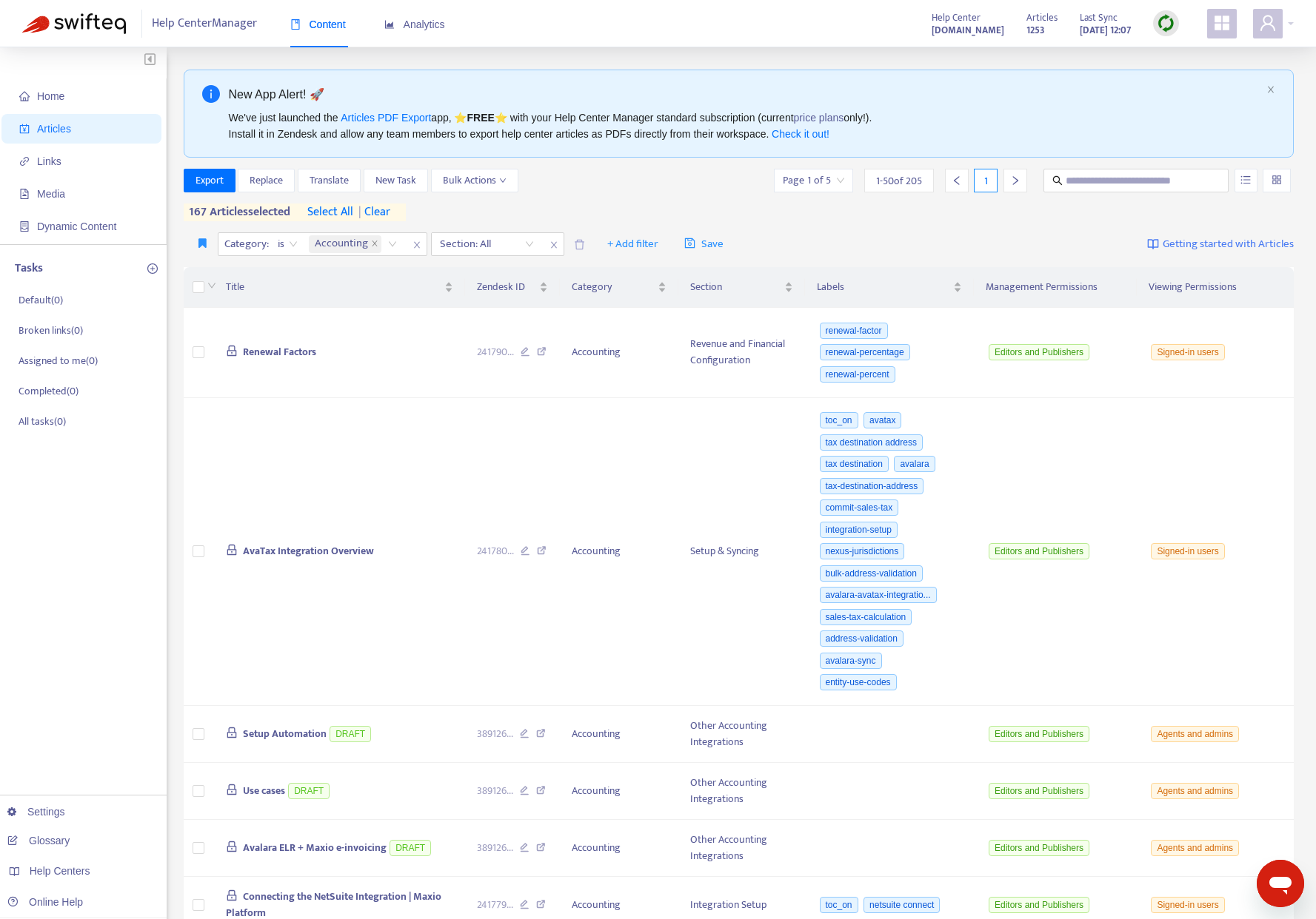
click at [342, 213] on span "select all" at bounding box center [330, 213] width 46 height 18
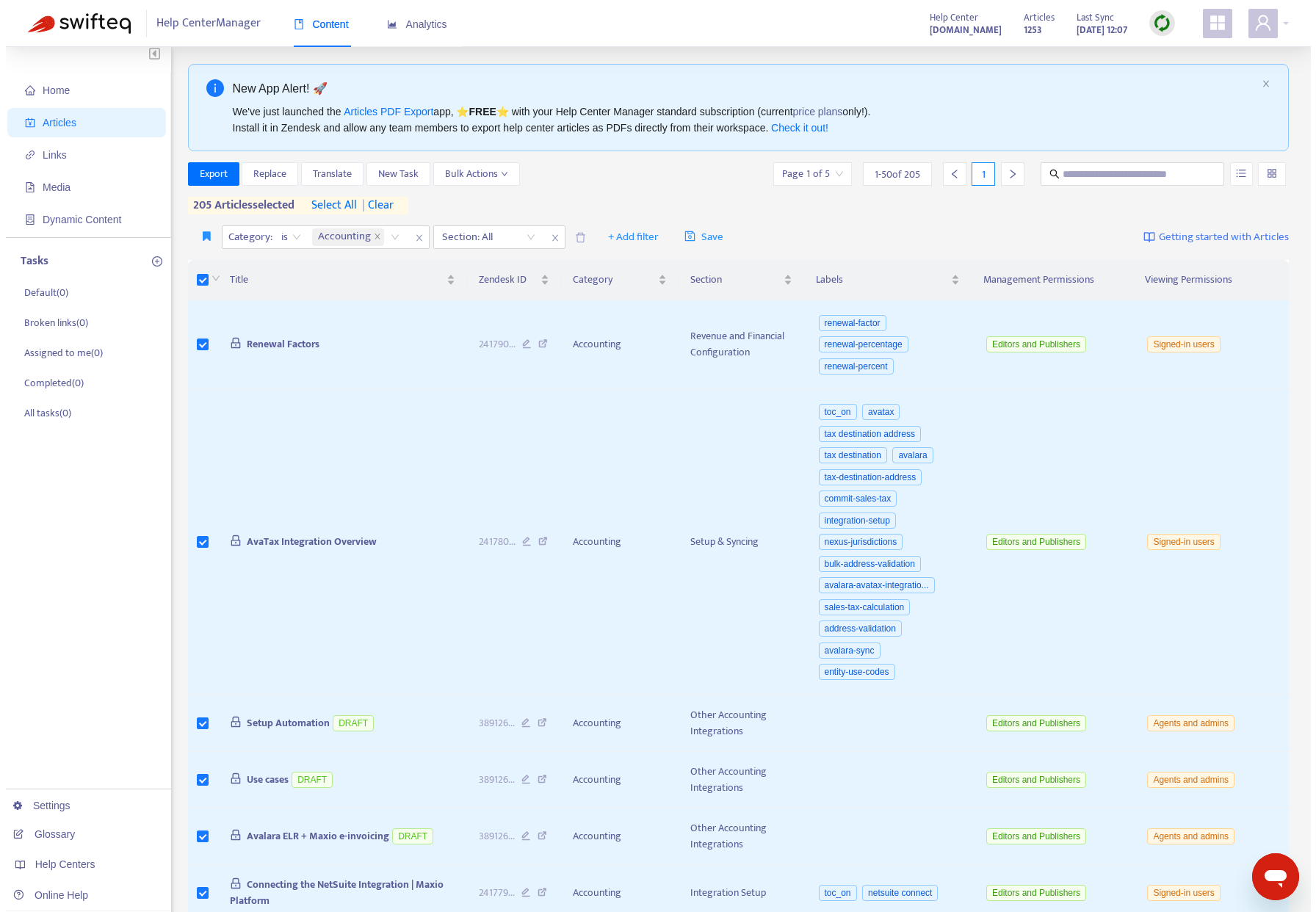
scroll to position [7, 0]
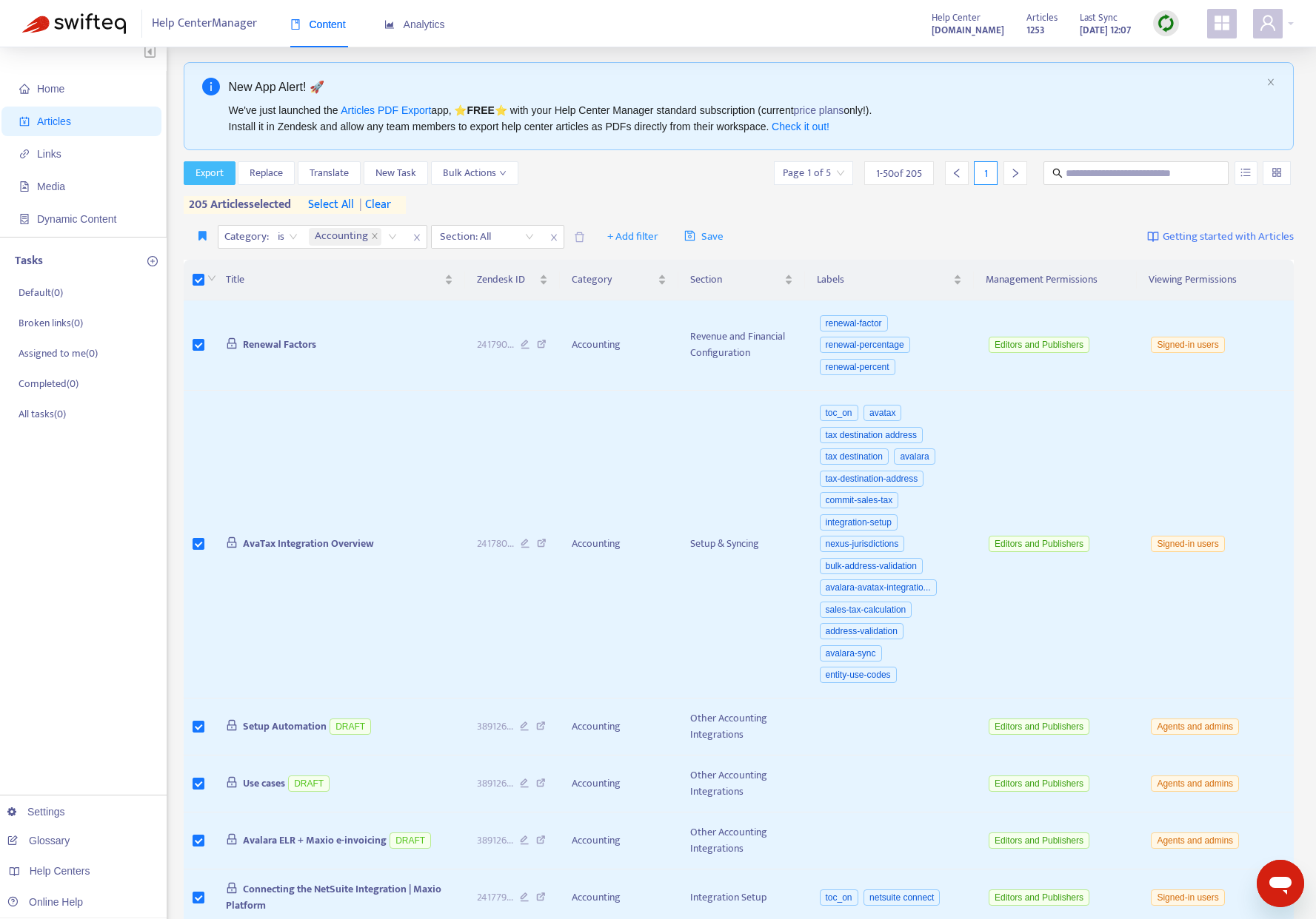
click at [210, 168] on span "Export" at bounding box center [210, 173] width 28 height 16
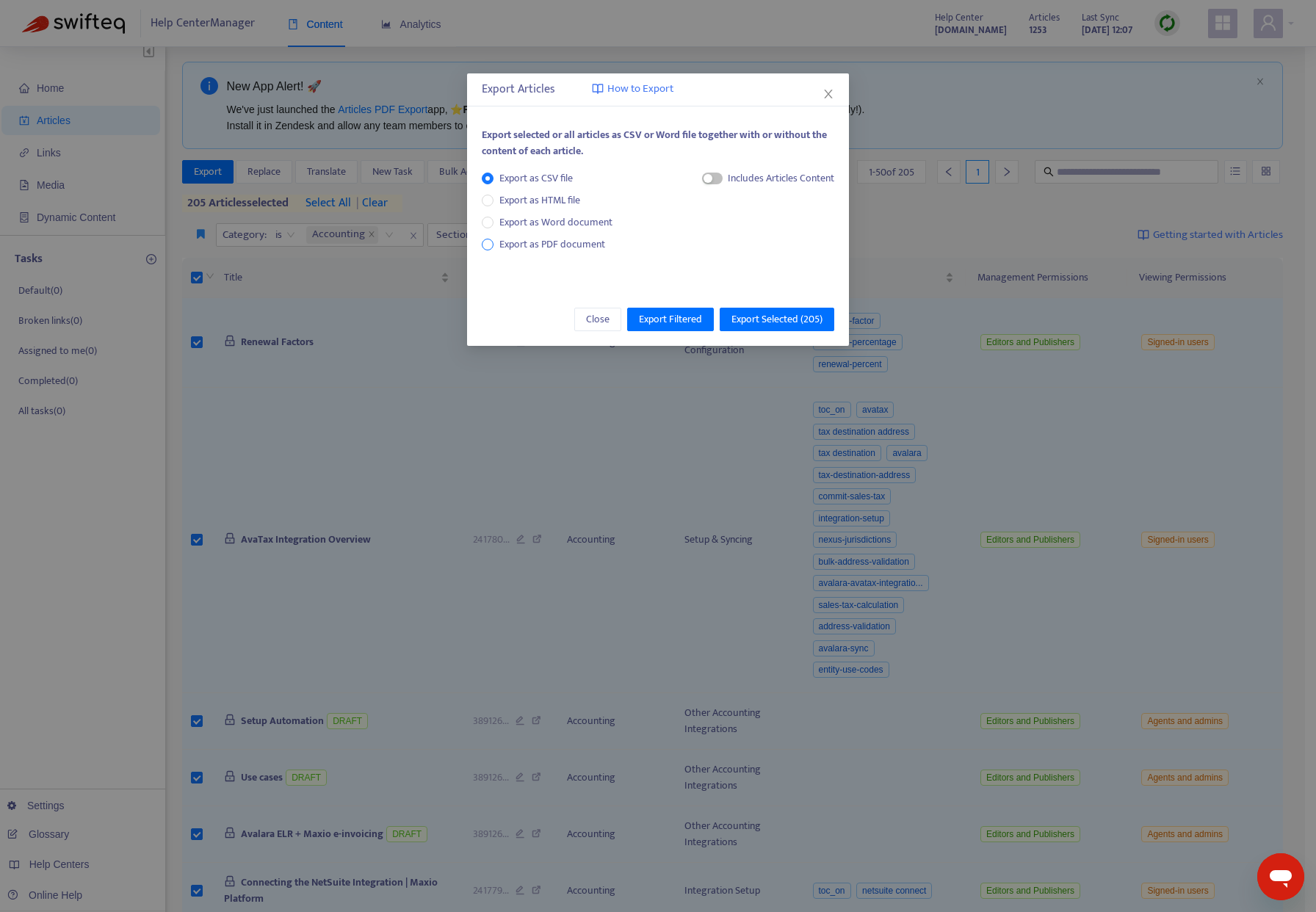
click at [497, 246] on span "Export as PDF document" at bounding box center [552, 245] width 117 height 16
click at [719, 180] on div "Each article in a separate file" at bounding box center [774, 178] width 120 height 16
click at [701, 180] on span "button" at bounding box center [698, 178] width 21 height 12
click at [777, 318] on span "Export Selected ( 205 )" at bounding box center [777, 319] width 91 height 16
